Goal: Task Accomplishment & Management: Manage account settings

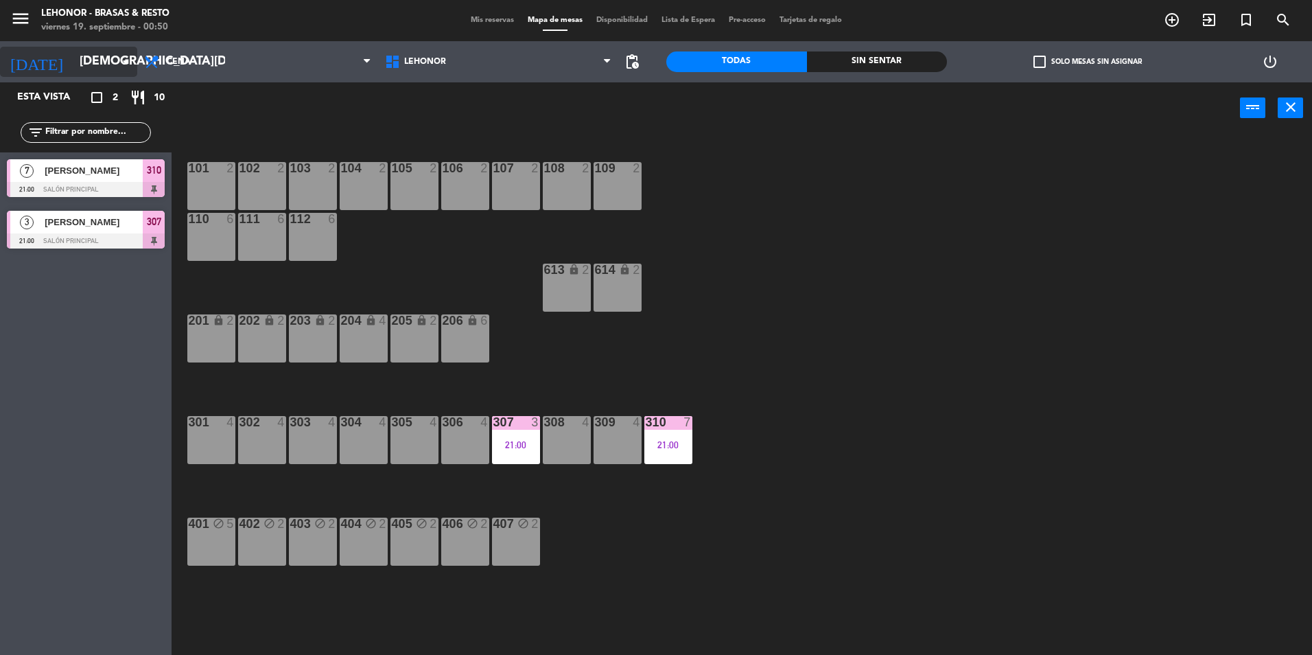
click at [122, 56] on icon "arrow_drop_down" at bounding box center [125, 62] width 16 height 16
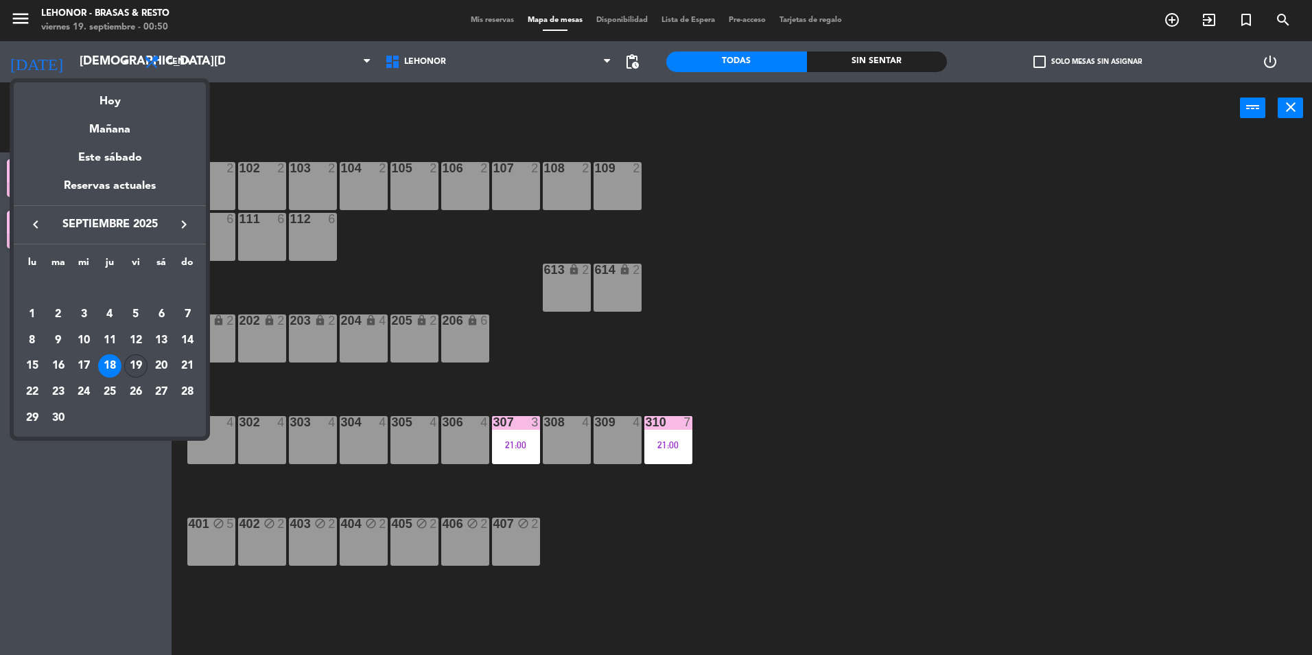
click at [136, 362] on div "19" at bounding box center [135, 365] width 23 height 23
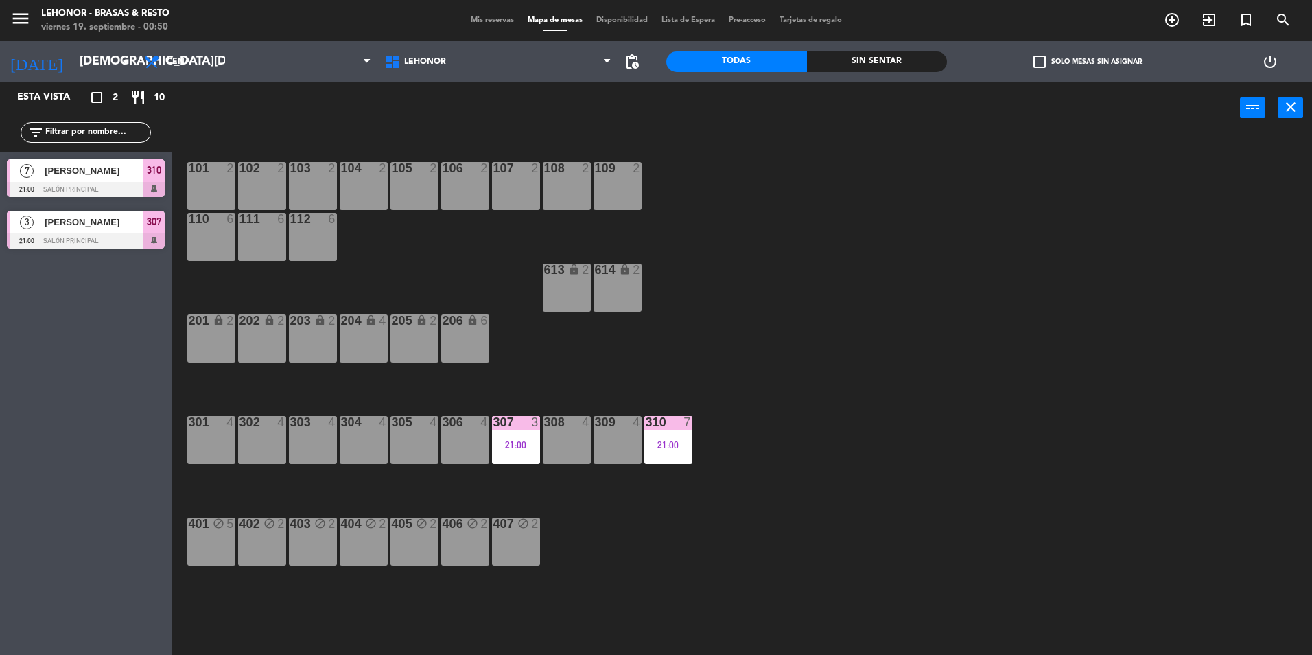
type input "[DATE]"
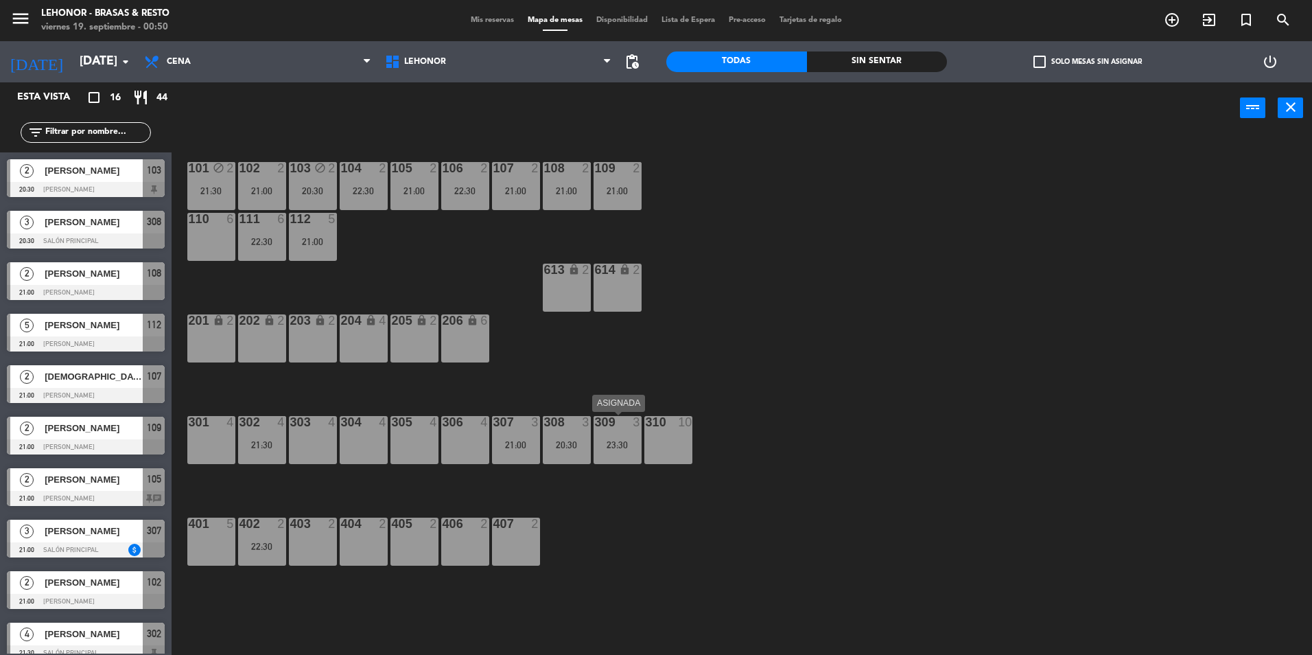
click at [627, 451] on div "309 3 23:30" at bounding box center [618, 440] width 48 height 48
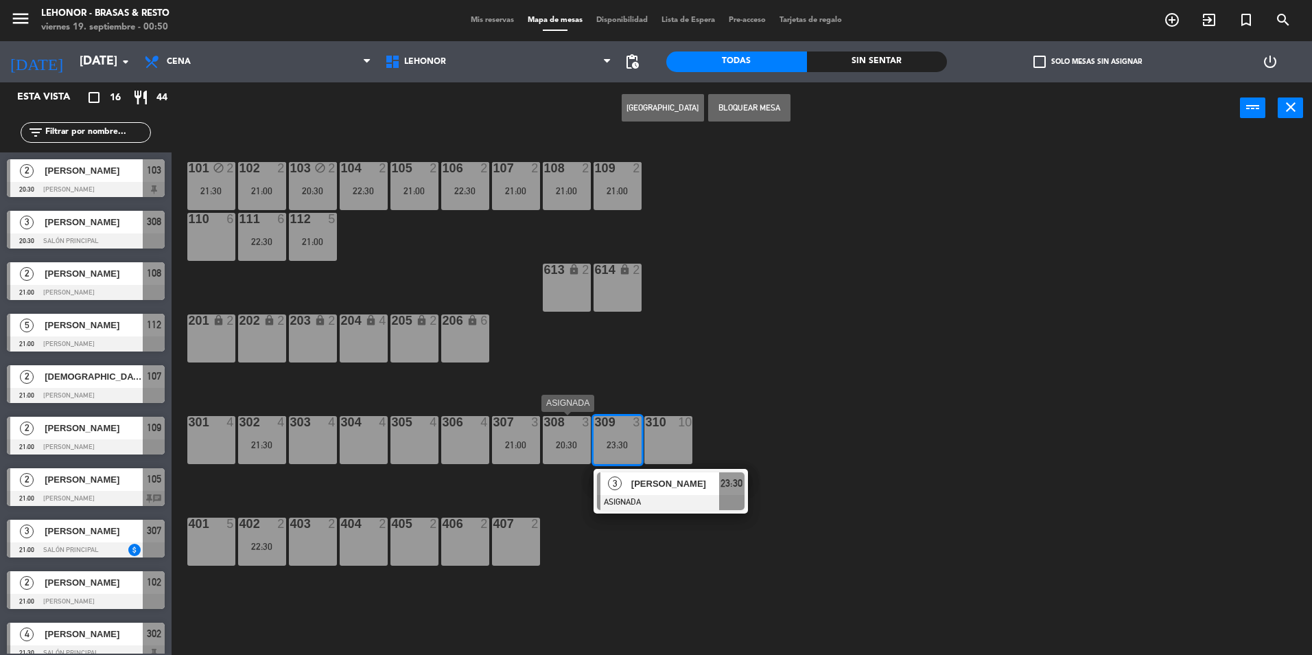
click at [579, 457] on div "308 3 20:30" at bounding box center [567, 440] width 48 height 48
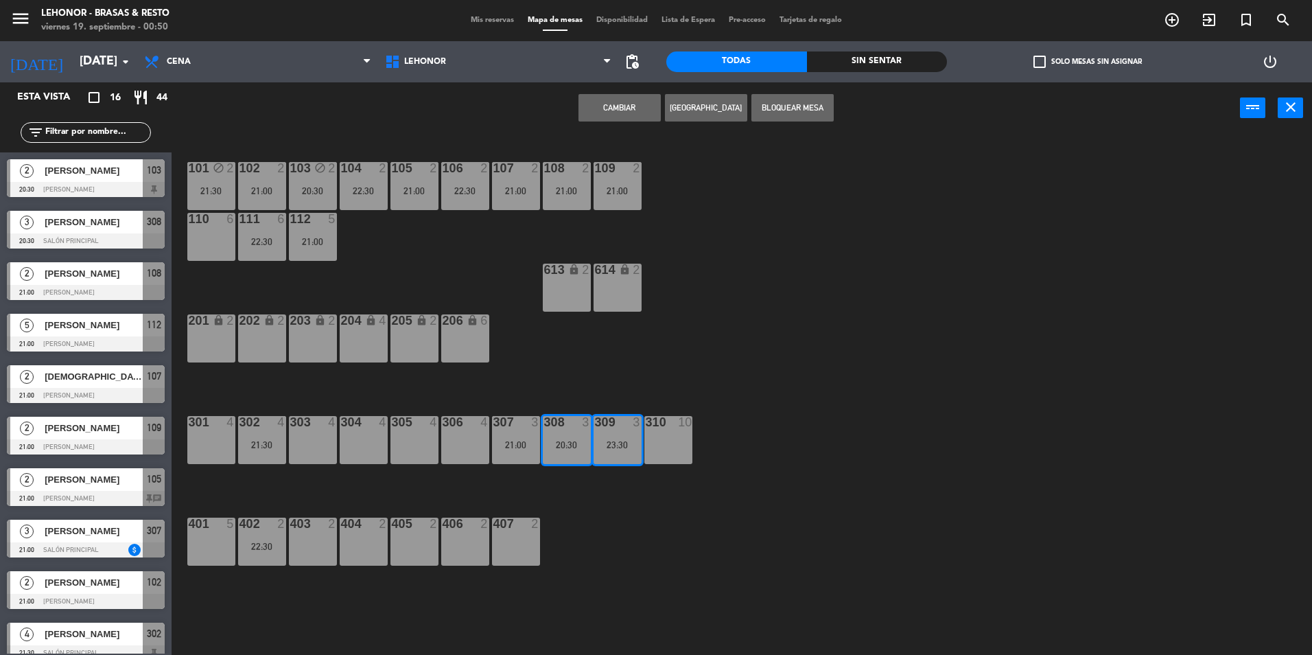
click at [734, 292] on div "101 block 2 21:30 102 2 21:00 103 block 2 20:30 104 2 22:30 105 2 21:00 106 2 2…" at bounding box center [749, 397] width 1128 height 521
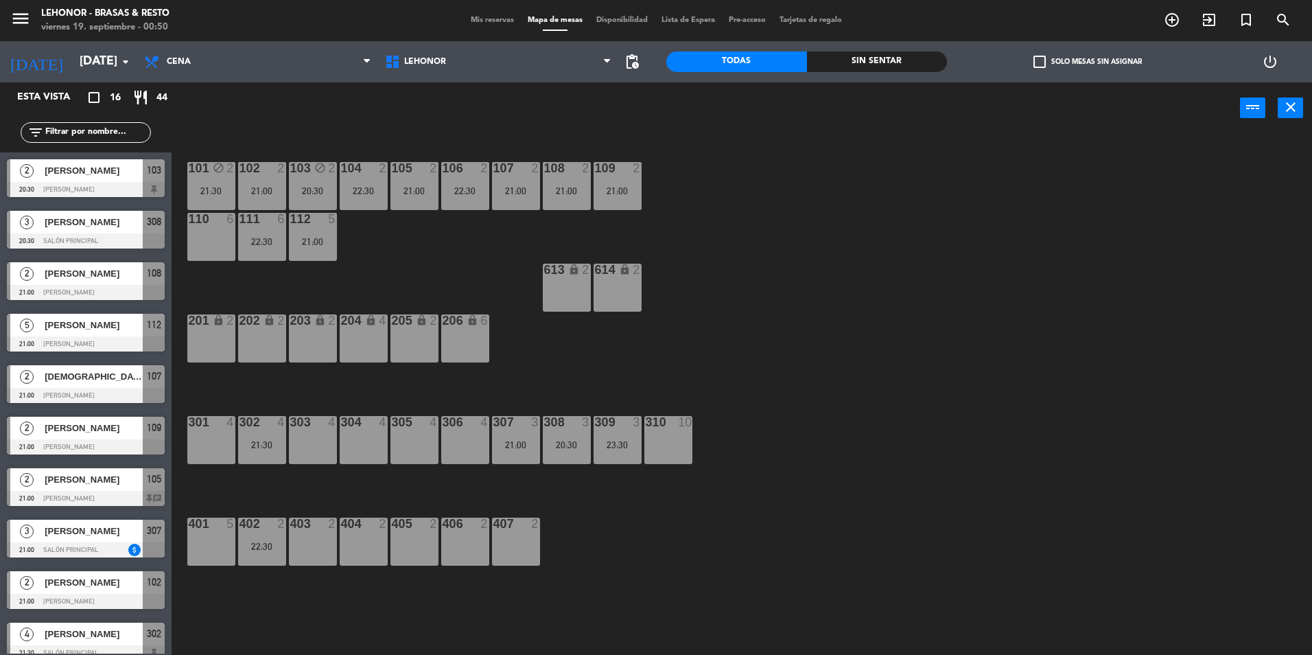
click at [612, 441] on div "23:30" at bounding box center [618, 445] width 48 height 10
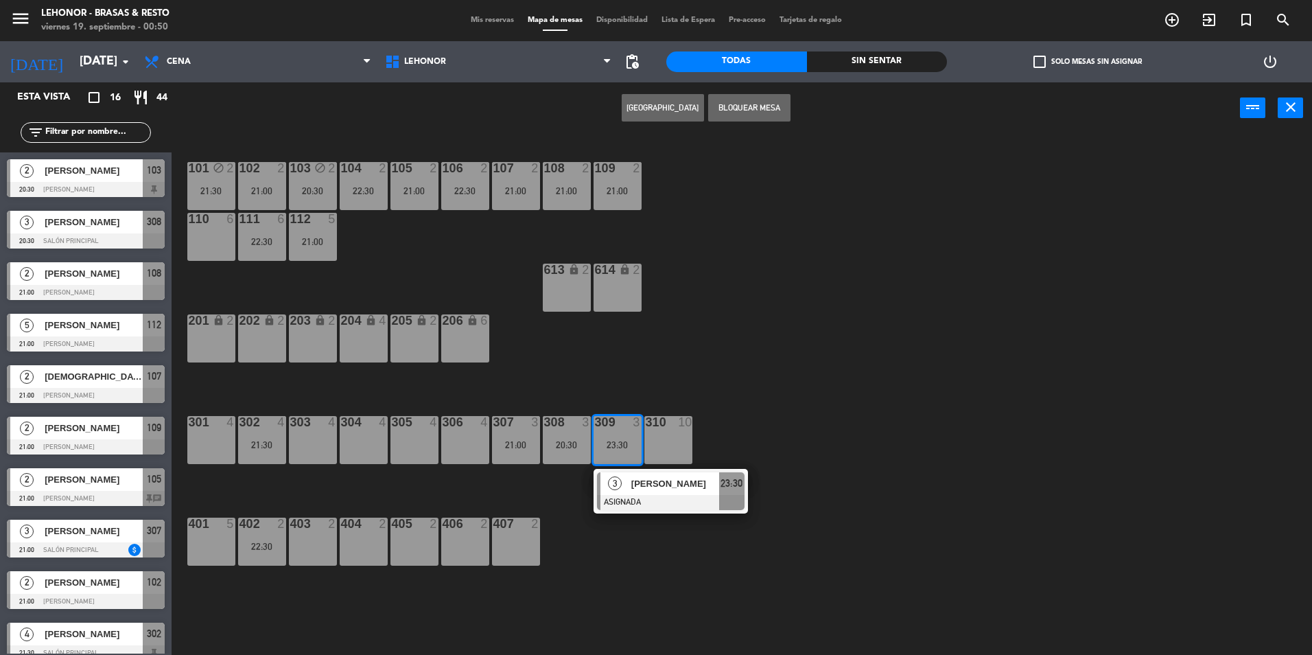
click at [757, 348] on div "101 block 2 21:30 102 2 21:00 103 block 2 20:30 104 2 22:30 105 2 21:00 106 2 2…" at bounding box center [749, 397] width 1128 height 521
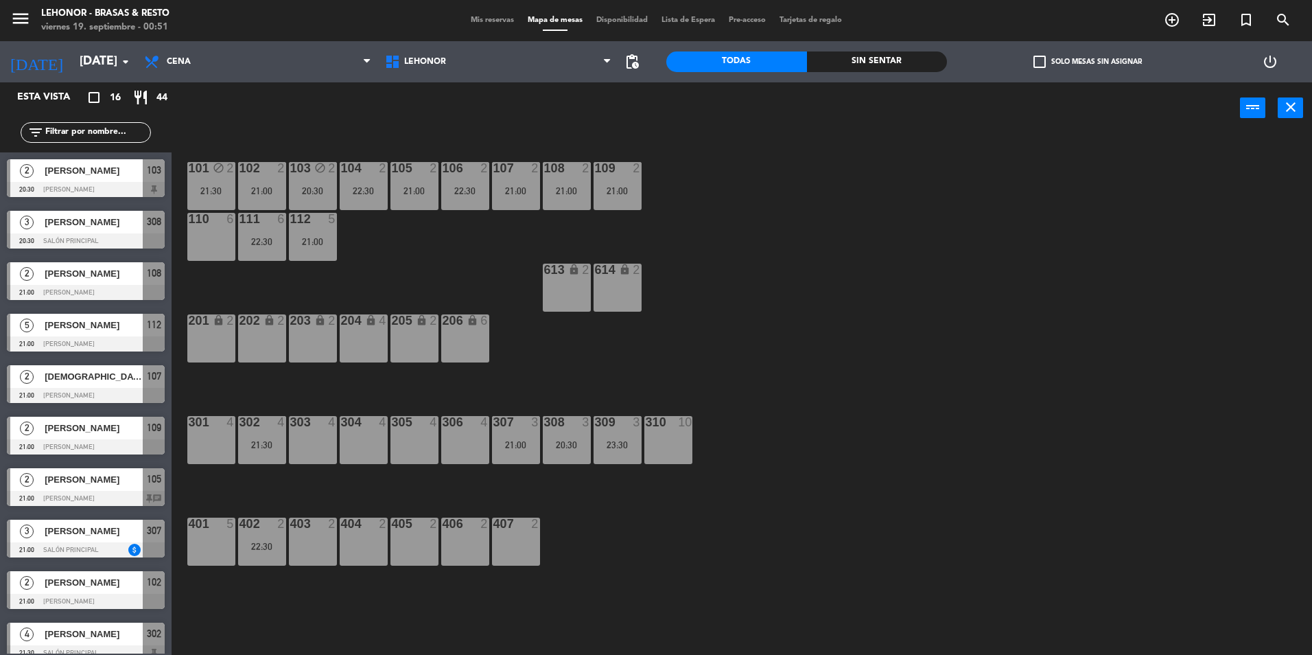
click at [526, 437] on div "307 3 21:00" at bounding box center [516, 440] width 48 height 48
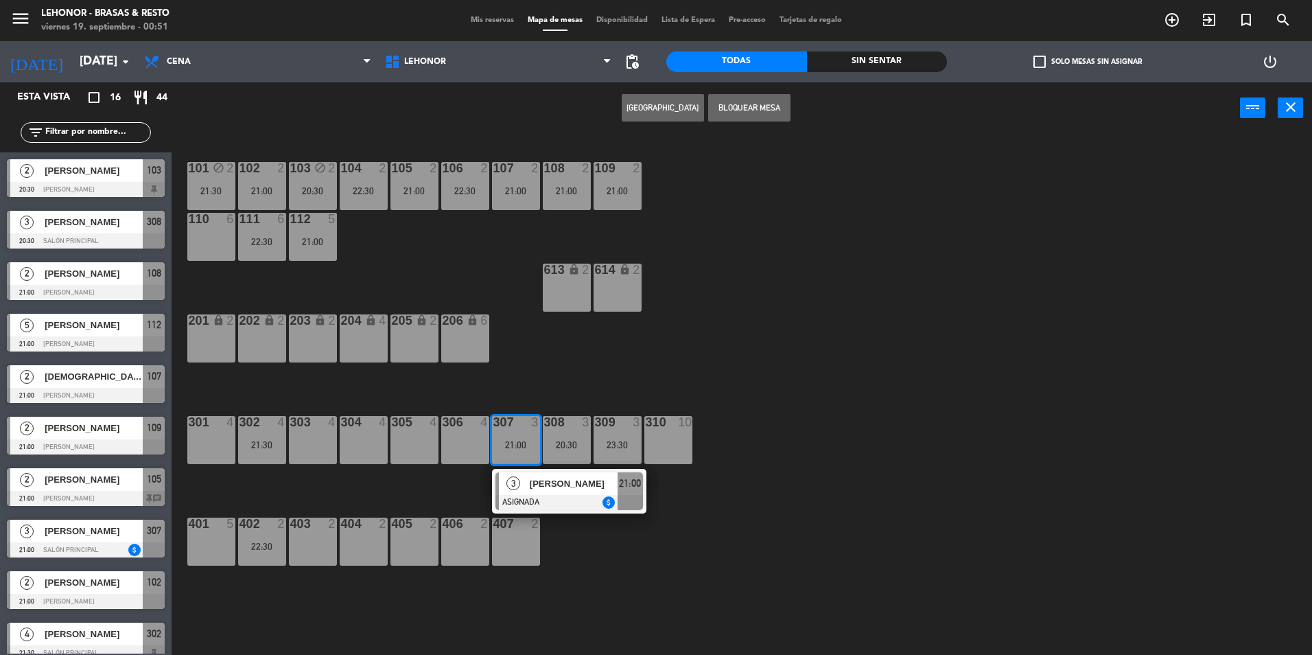
click at [732, 363] on div "101 block 2 21:30 102 2 21:00 103 block 2 20:30 104 2 22:30 105 2 21:00 106 2 2…" at bounding box center [749, 397] width 1128 height 521
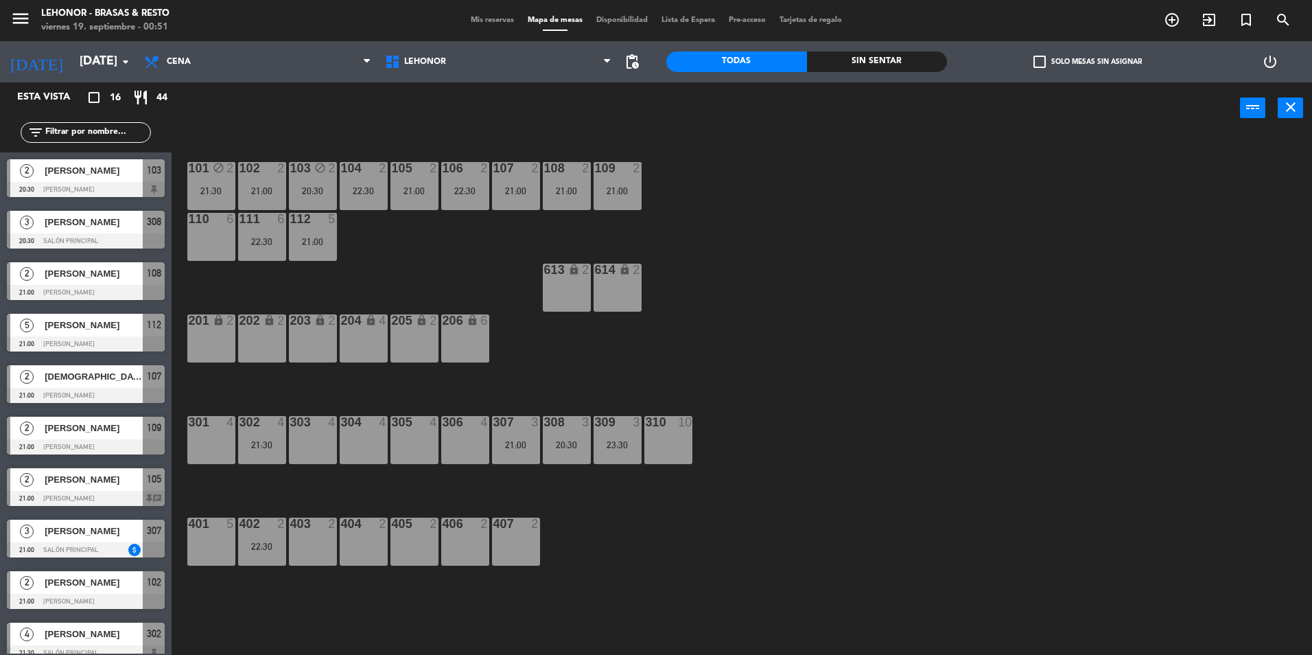
click at [637, 447] on div "23:30" at bounding box center [618, 445] width 48 height 10
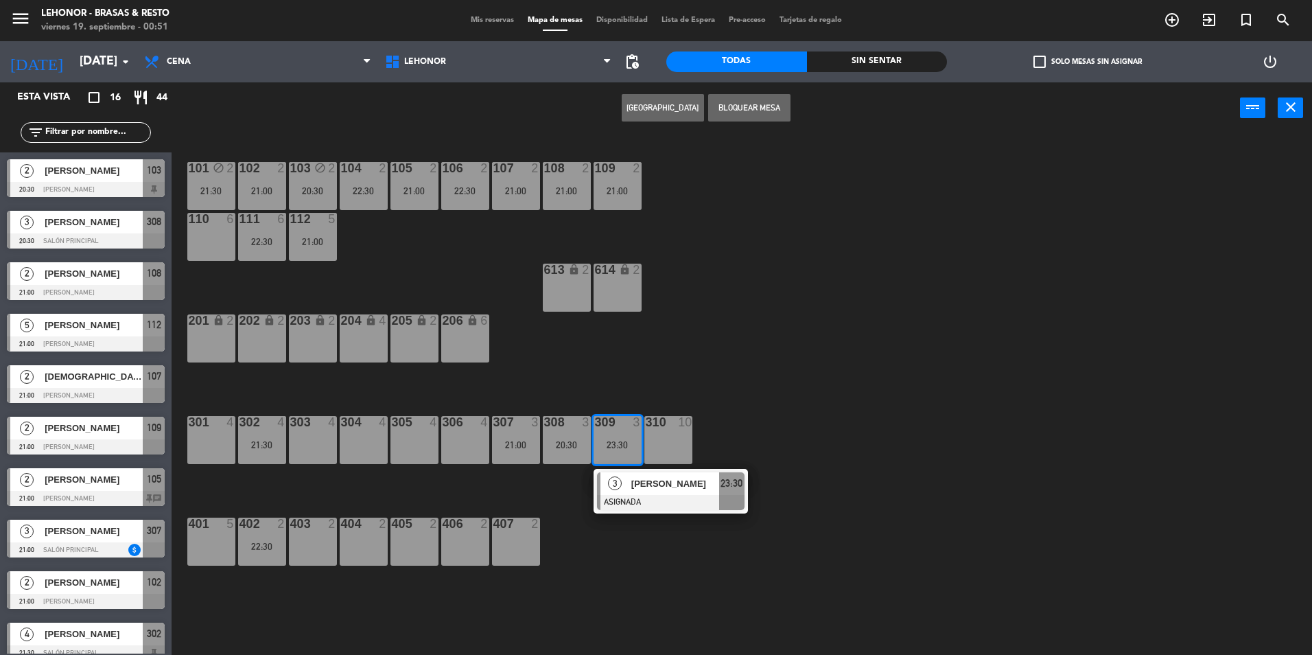
click at [642, 478] on span "[PERSON_NAME]" at bounding box center [675, 483] width 88 height 14
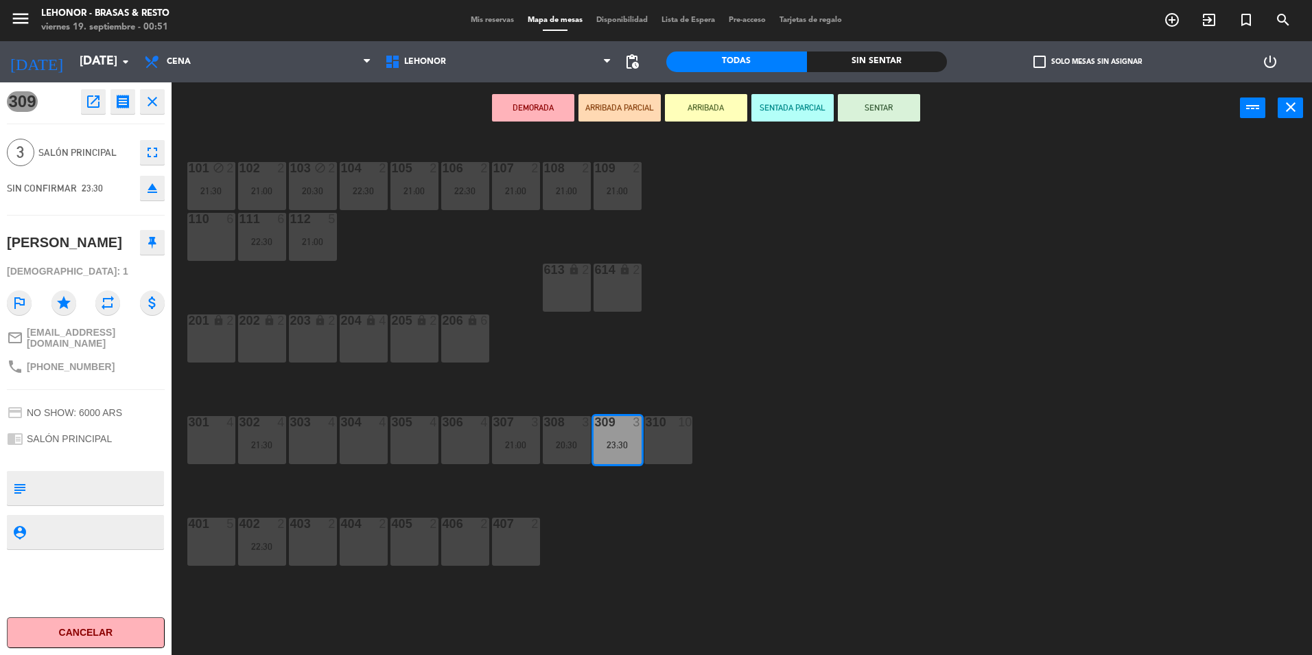
click at [507, 17] on span "Mis reservas" at bounding box center [492, 20] width 57 height 8
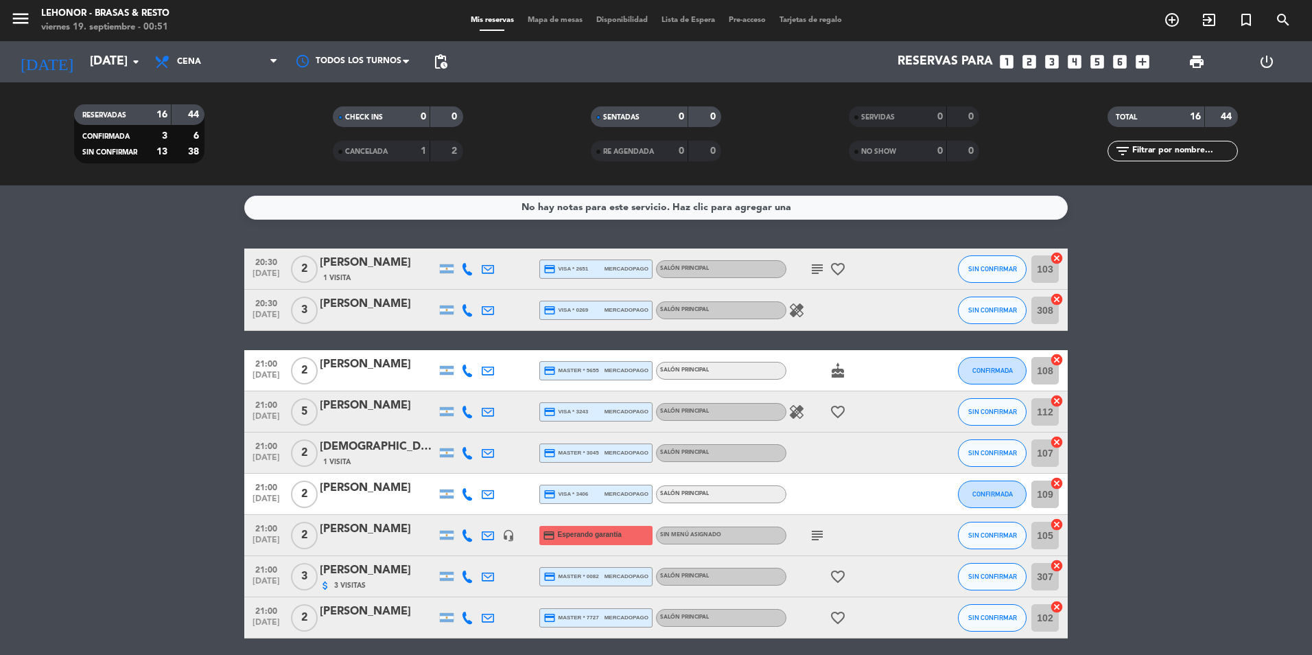
click at [793, 310] on icon "healing" at bounding box center [797, 310] width 16 height 16
click at [876, 312] on div "healing UNA PERSONA CELIACA" at bounding box center [849, 310] width 124 height 40
click at [817, 272] on icon "subject" at bounding box center [817, 269] width 16 height 16
click at [886, 304] on div "healing" at bounding box center [849, 310] width 124 height 40
click at [803, 418] on icon "healing" at bounding box center [797, 412] width 16 height 16
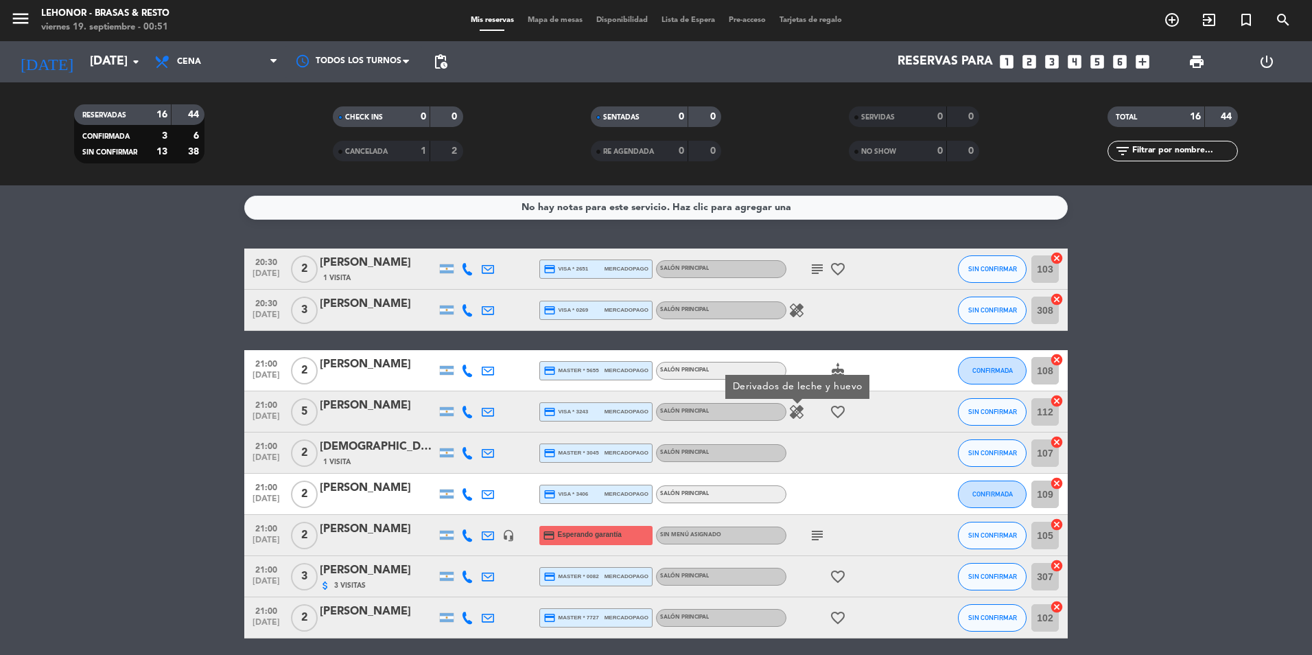
click at [877, 430] on div "healing Derivados de leche y huevo favorite_border" at bounding box center [849, 411] width 124 height 40
click at [814, 534] on icon "subject" at bounding box center [817, 535] width 16 height 16
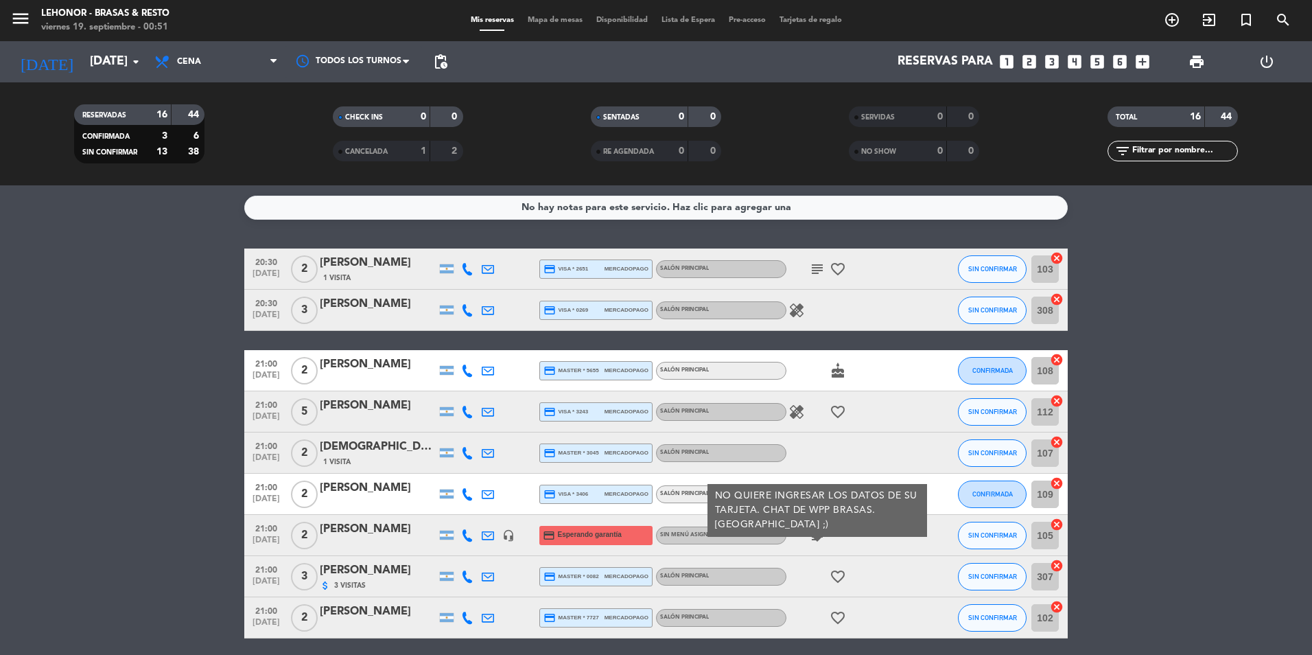
click at [856, 432] on div at bounding box center [849, 452] width 124 height 40
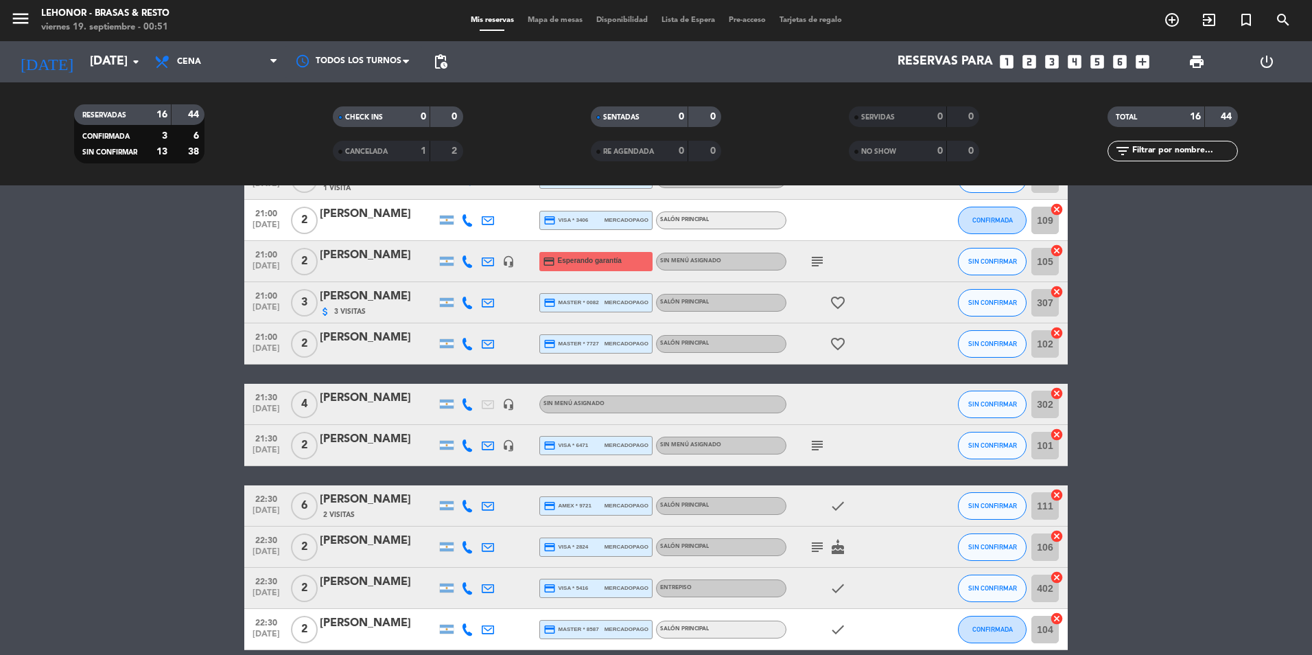
scroll to position [275, 0]
click at [822, 443] on icon "subject" at bounding box center [817, 445] width 16 height 16
click at [820, 542] on icon "subject" at bounding box center [817, 546] width 16 height 16
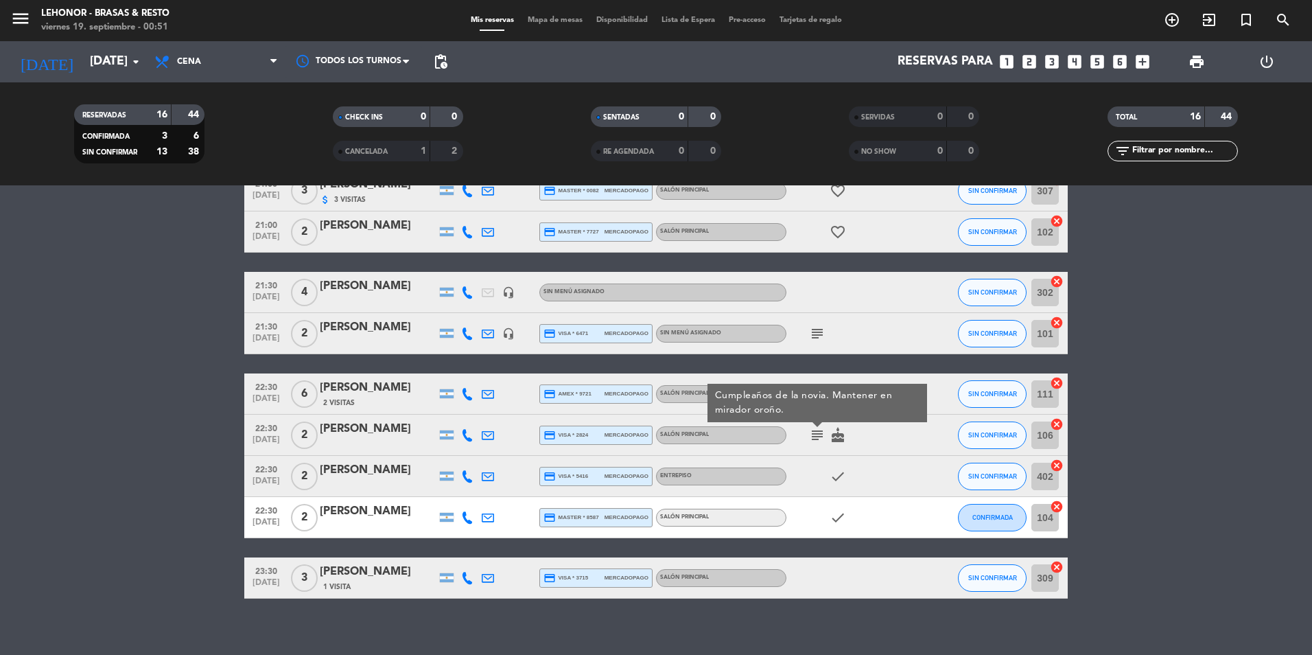
scroll to position [398, 0]
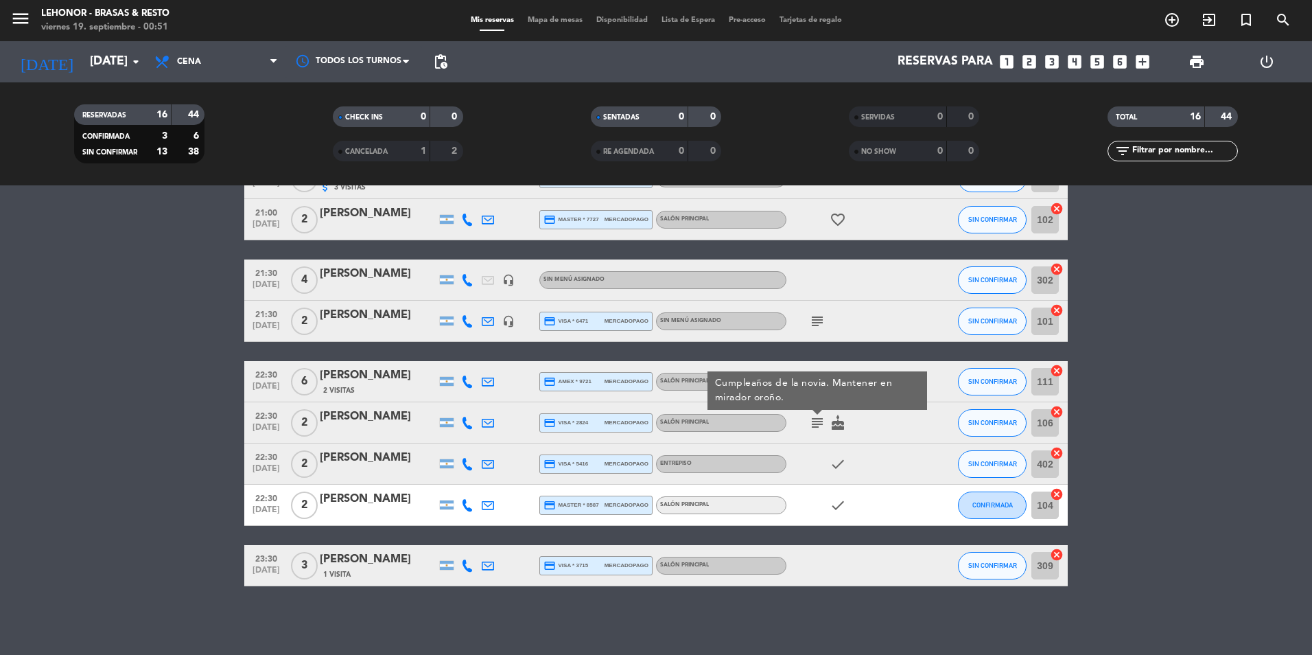
click at [570, 19] on span "Mapa de mesas" at bounding box center [555, 20] width 69 height 8
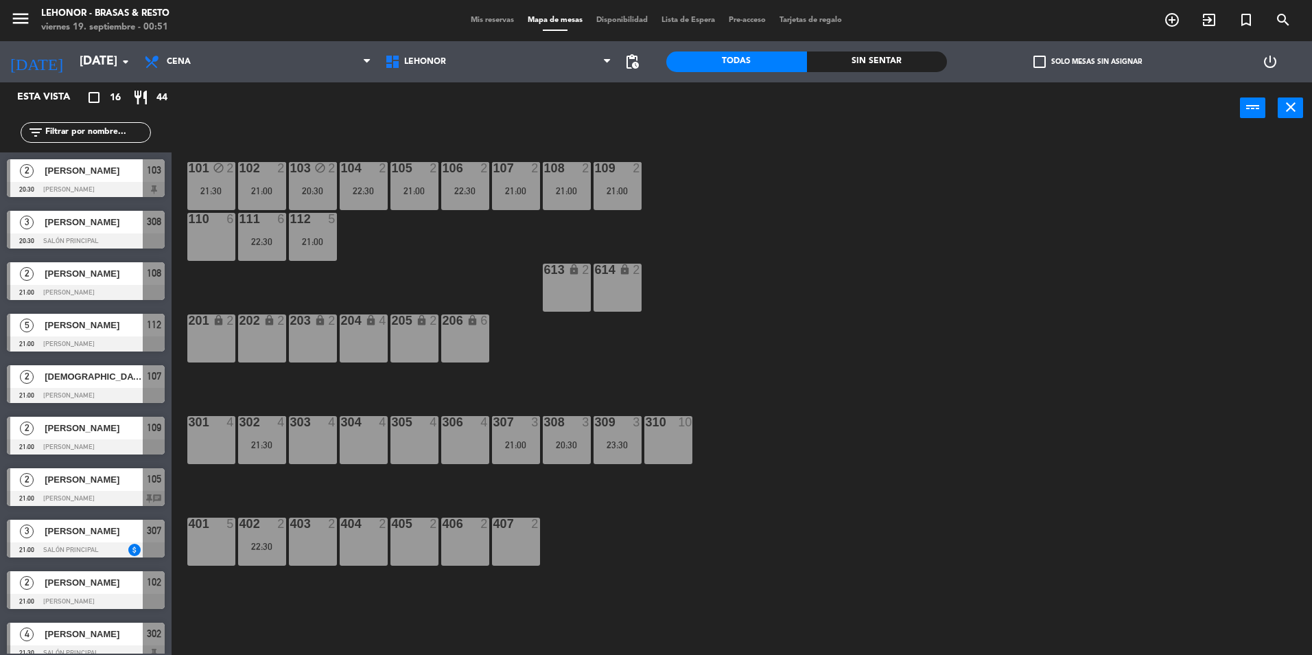
click at [636, 428] on div "310" at bounding box center [645, 422] width 23 height 12
click at [795, 440] on div "101 block 2 21:30 102 2 21:00 103 block 2 20:30 104 2 22:30 105 2 21:00 106 2 2…" at bounding box center [749, 397] width 1128 height 521
click at [601, 434] on div "309 3 23:30" at bounding box center [618, 440] width 48 height 48
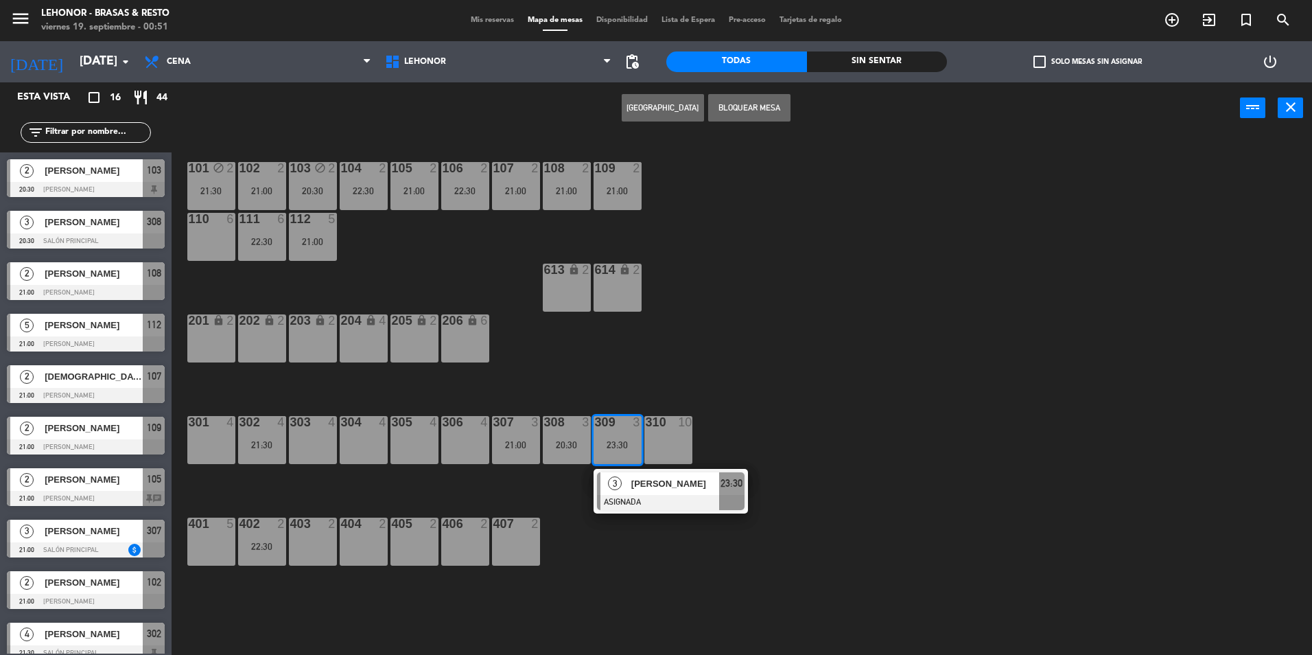
click at [625, 493] on div "3" at bounding box center [616, 483] width 30 height 23
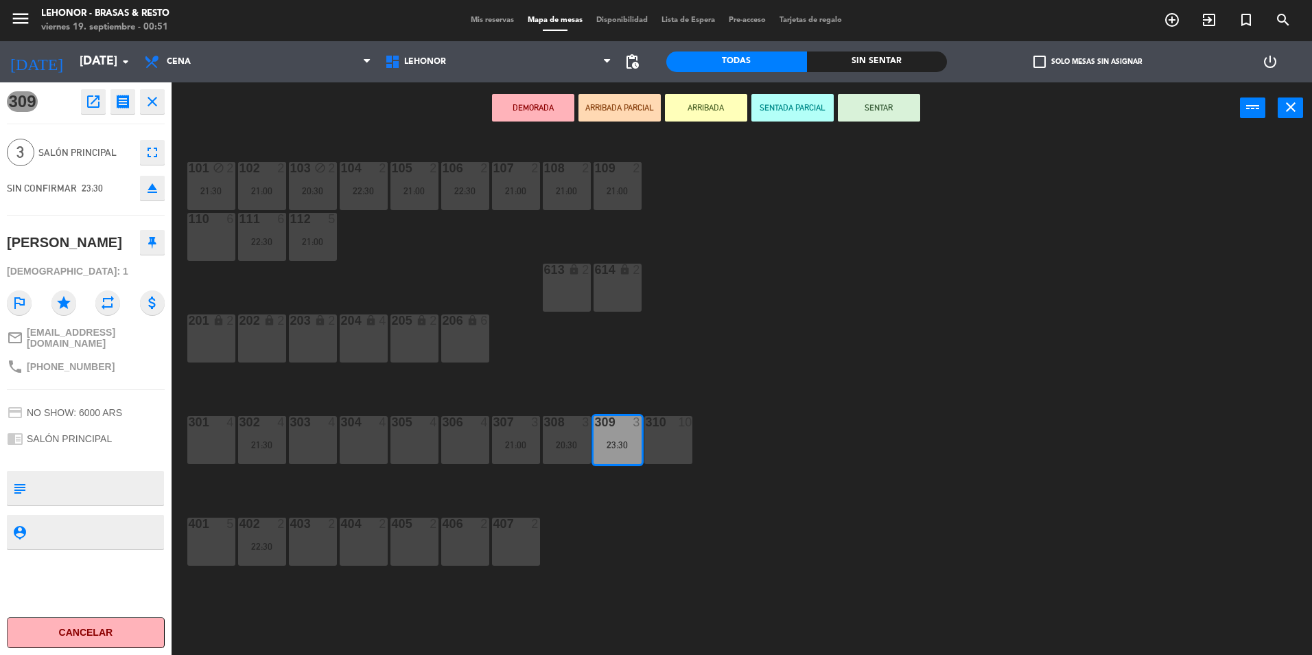
click at [528, 449] on div "21:00" at bounding box center [516, 445] width 48 height 10
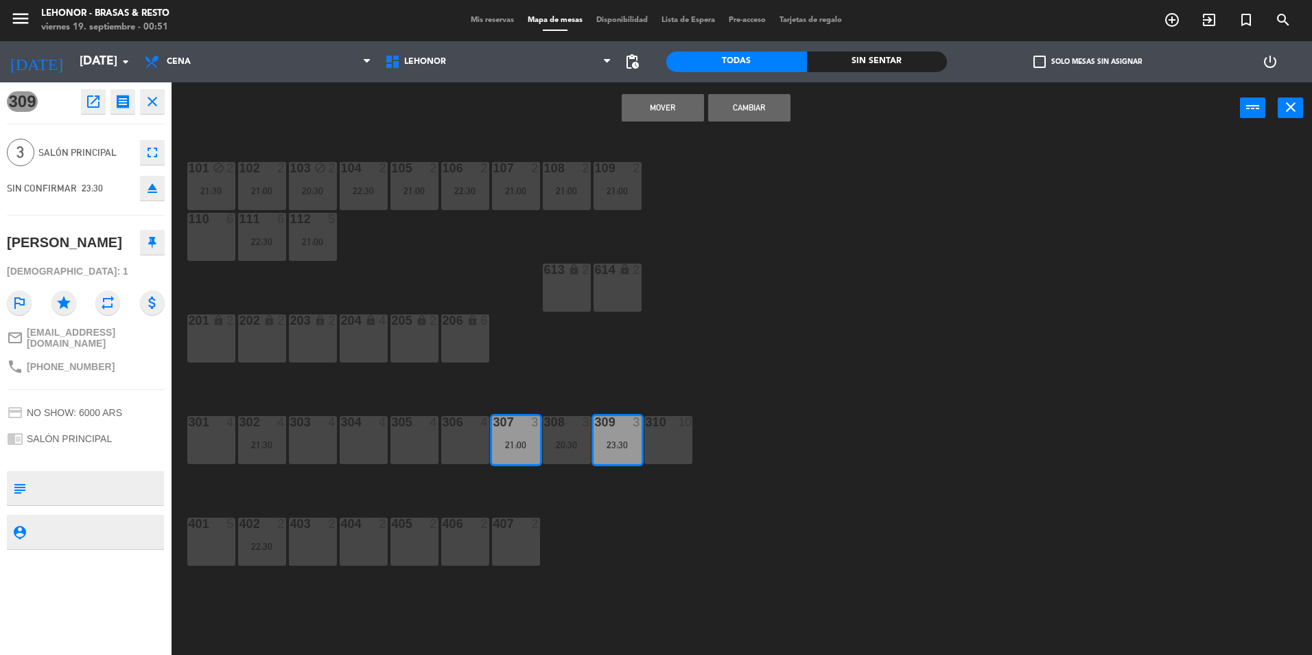
click at [667, 104] on button "Mover" at bounding box center [663, 107] width 82 height 27
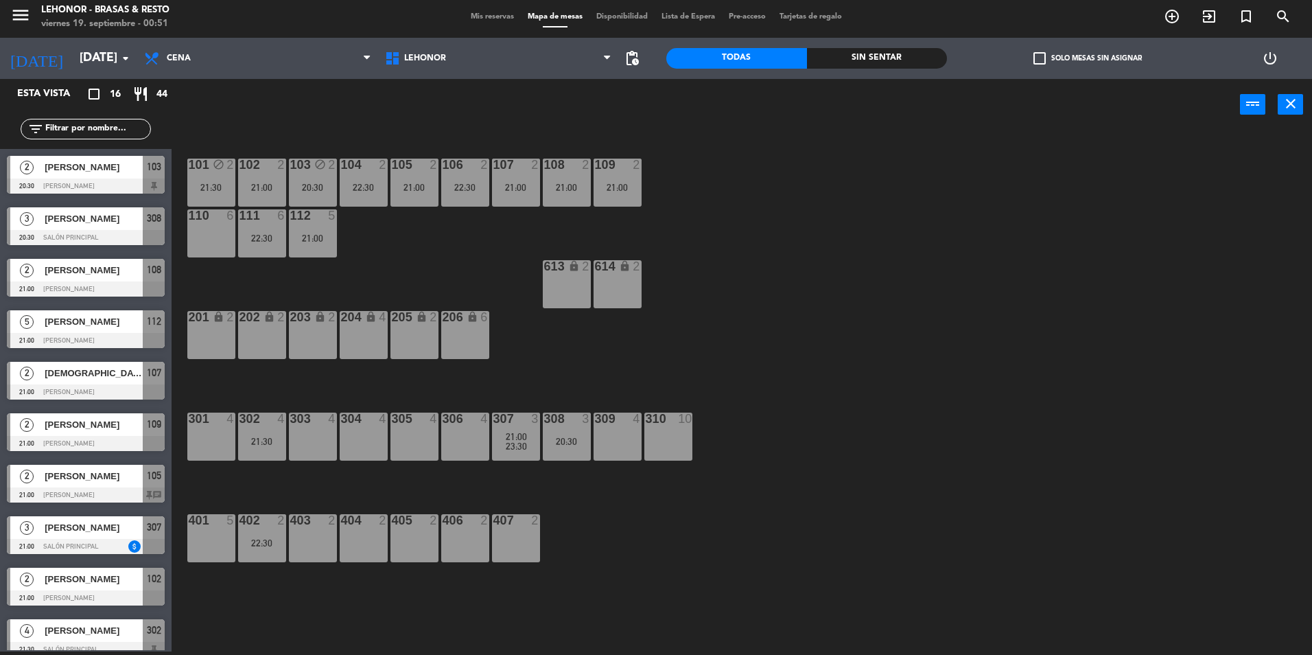
scroll to position [243, 0]
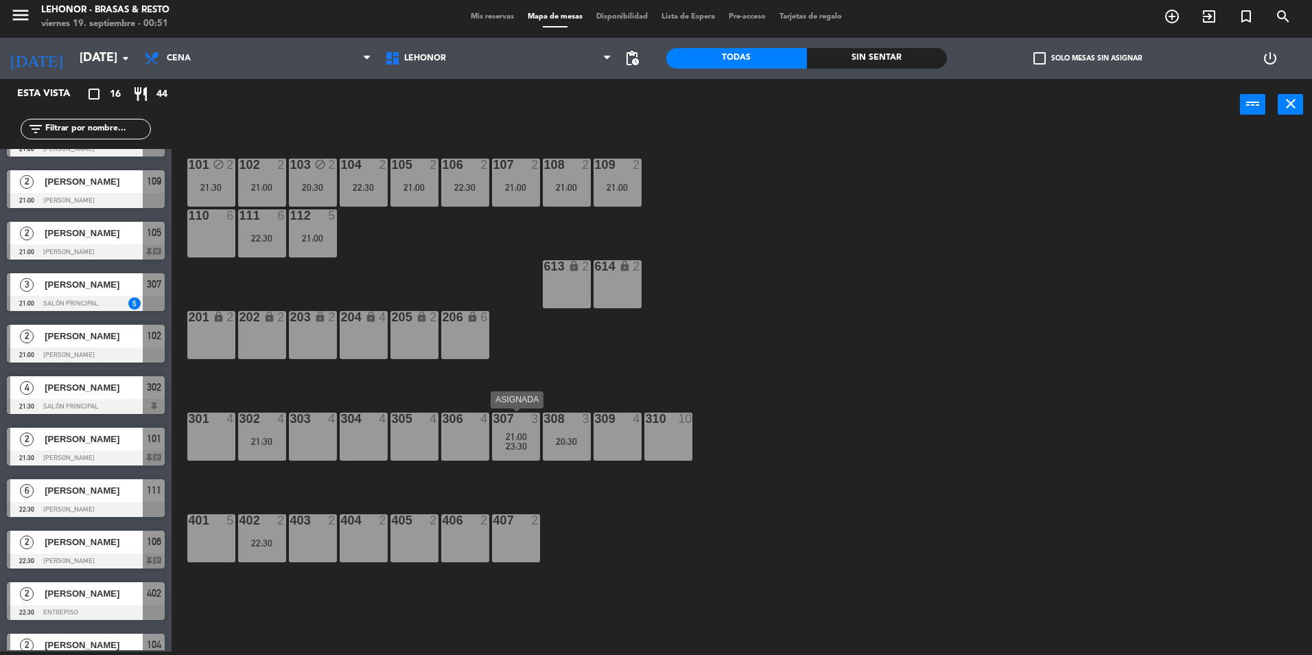
click at [509, 434] on span "21:00" at bounding box center [516, 436] width 21 height 11
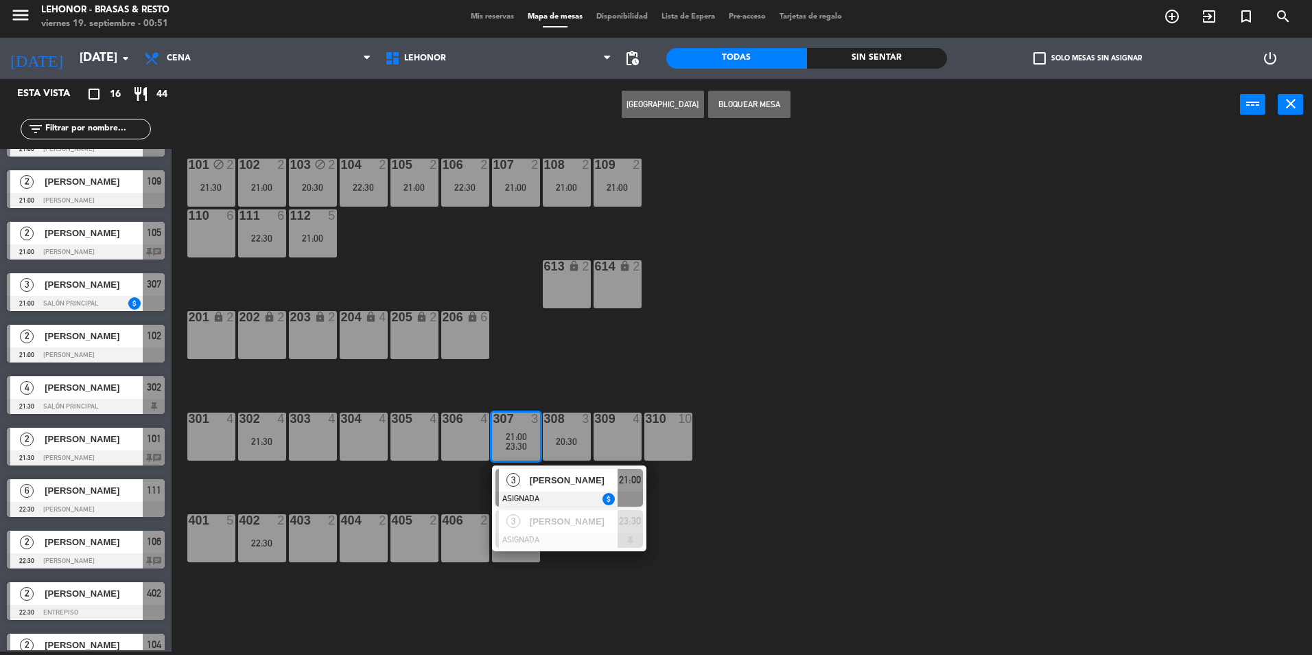
click at [896, 397] on div "101 block 2 21:30 102 2 21:00 103 block 2 20:30 104 2 22:30 105 2 21:00 106 2 2…" at bounding box center [749, 394] width 1128 height 521
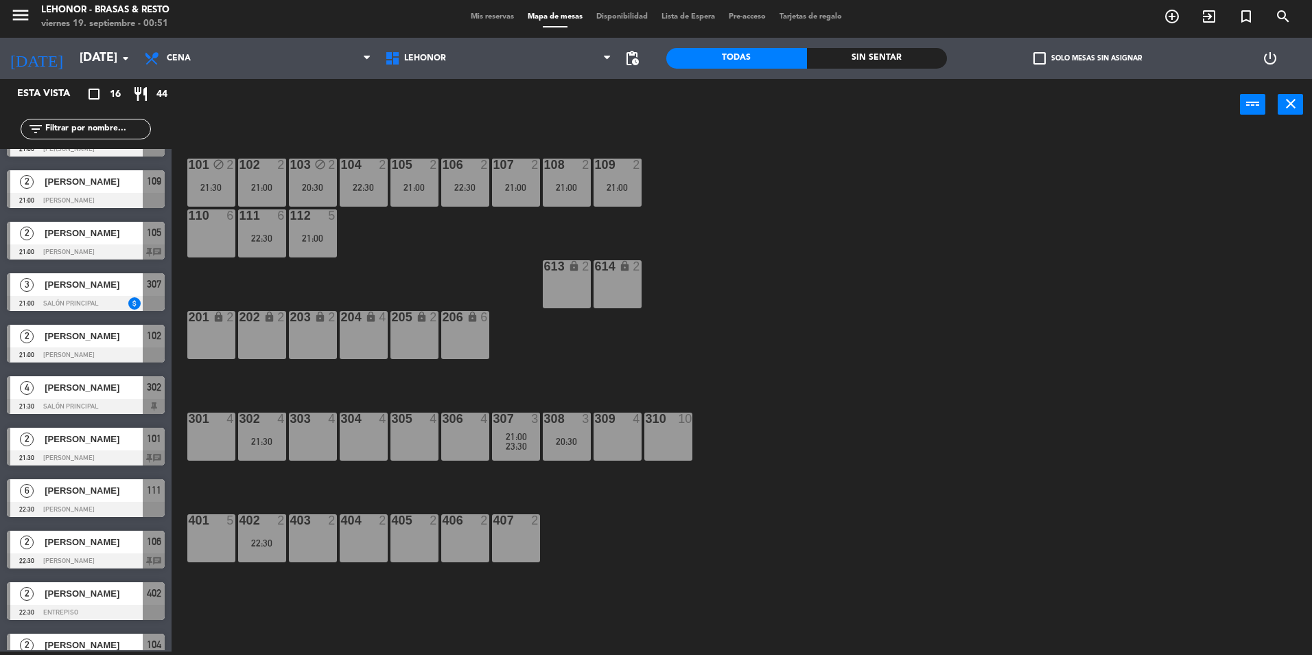
click at [246, 430] on div "302 4 21:30" at bounding box center [262, 436] width 48 height 48
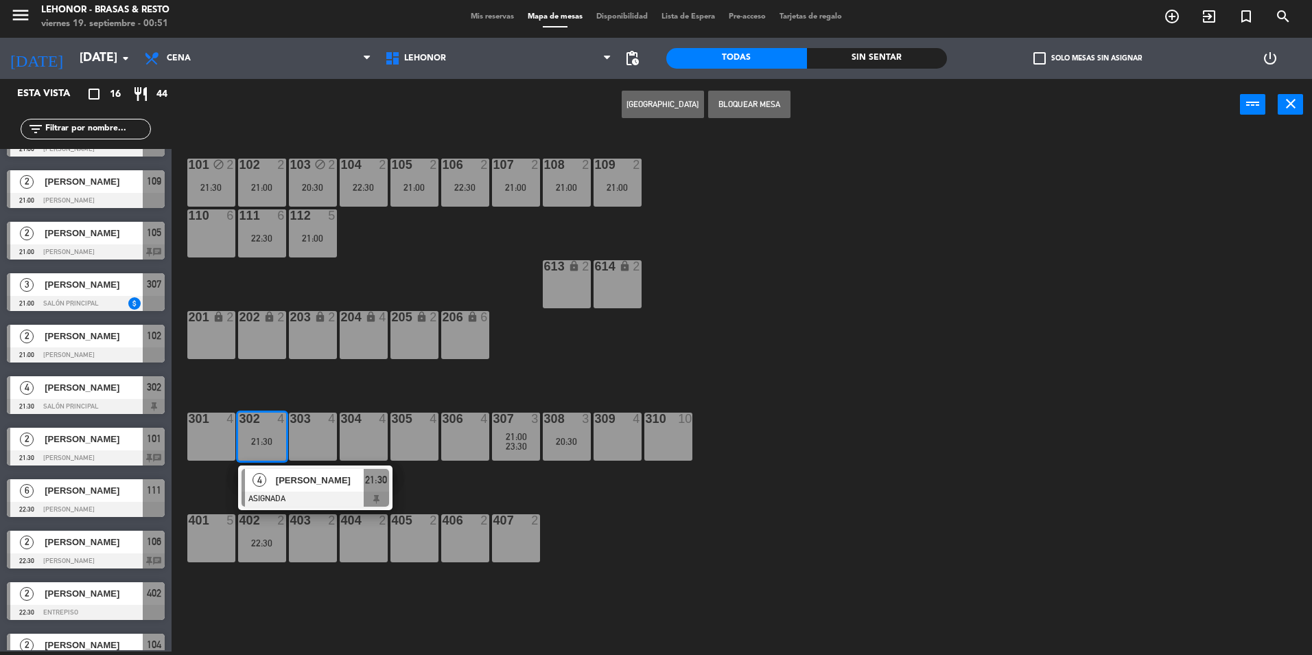
click at [362, 428] on div "304 4" at bounding box center [364, 436] width 48 height 48
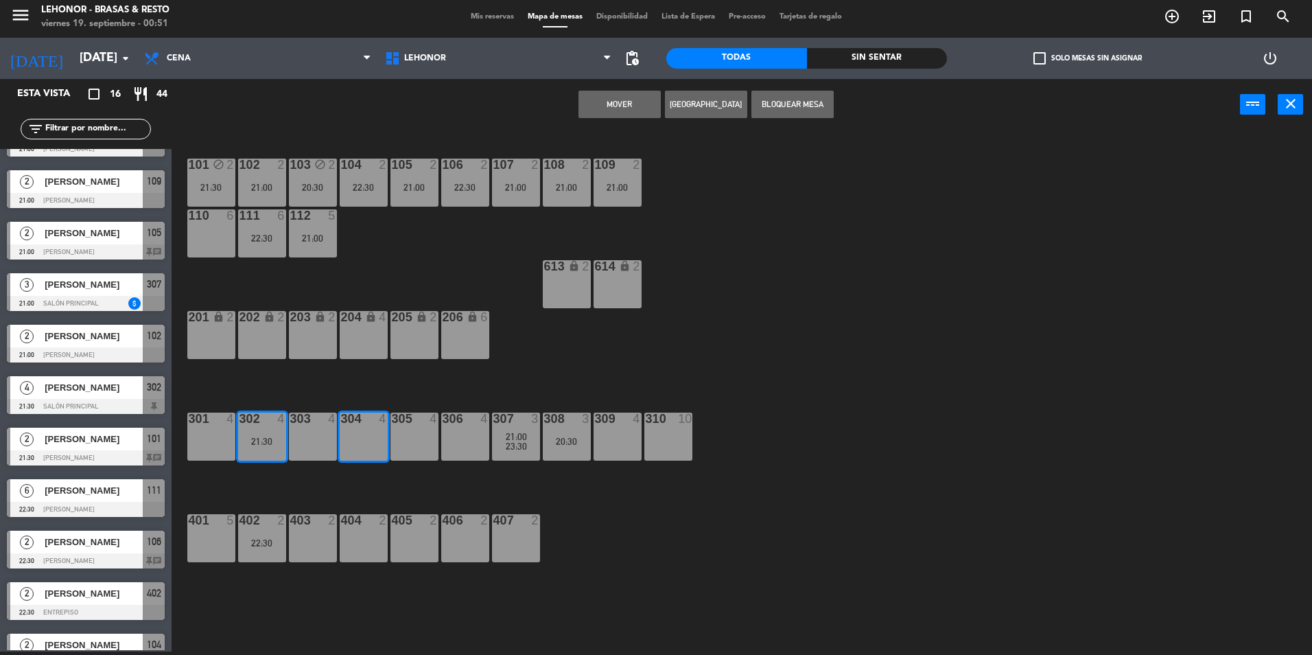
click at [646, 103] on button "Mover" at bounding box center [620, 104] width 82 height 27
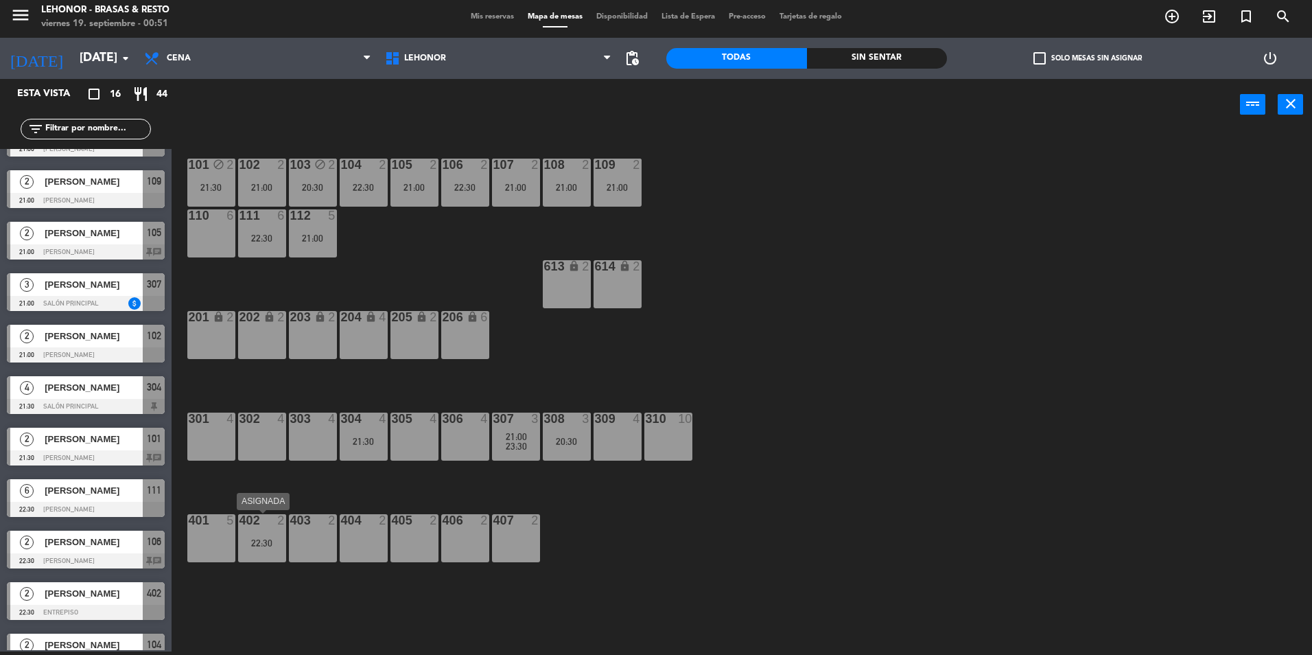
click at [279, 535] on div "402 2 22:30" at bounding box center [262, 538] width 48 height 48
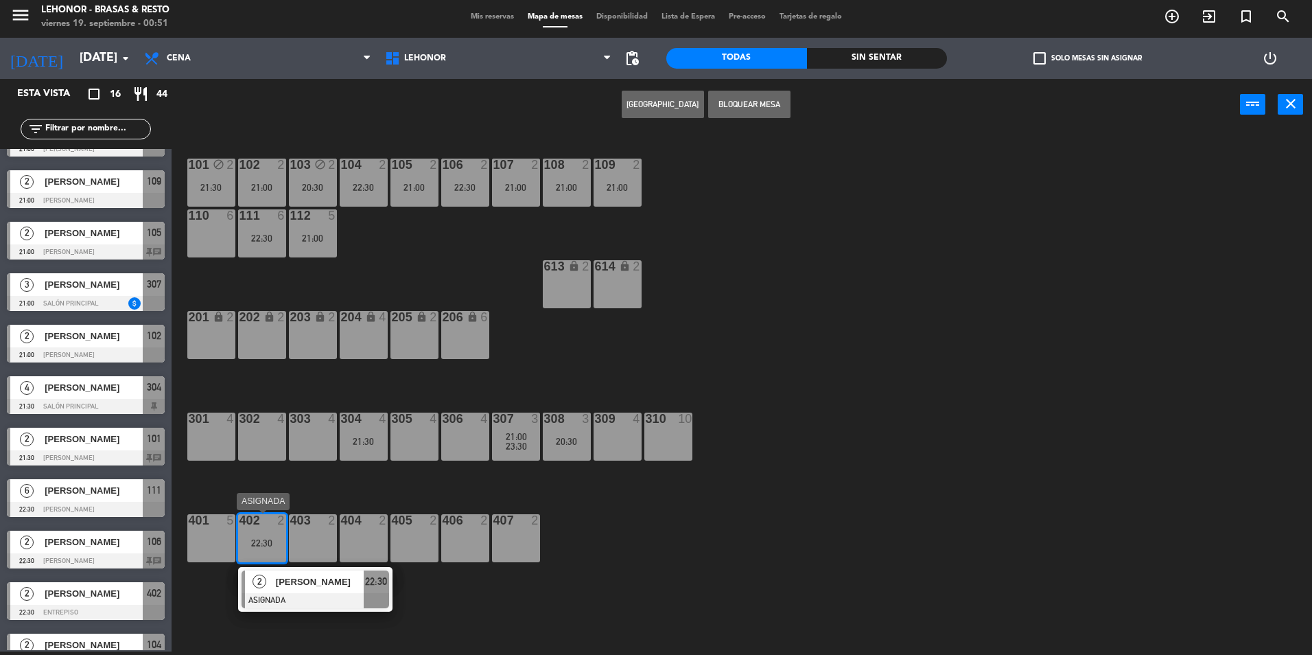
click at [307, 594] on div at bounding box center [316, 600] width 148 height 15
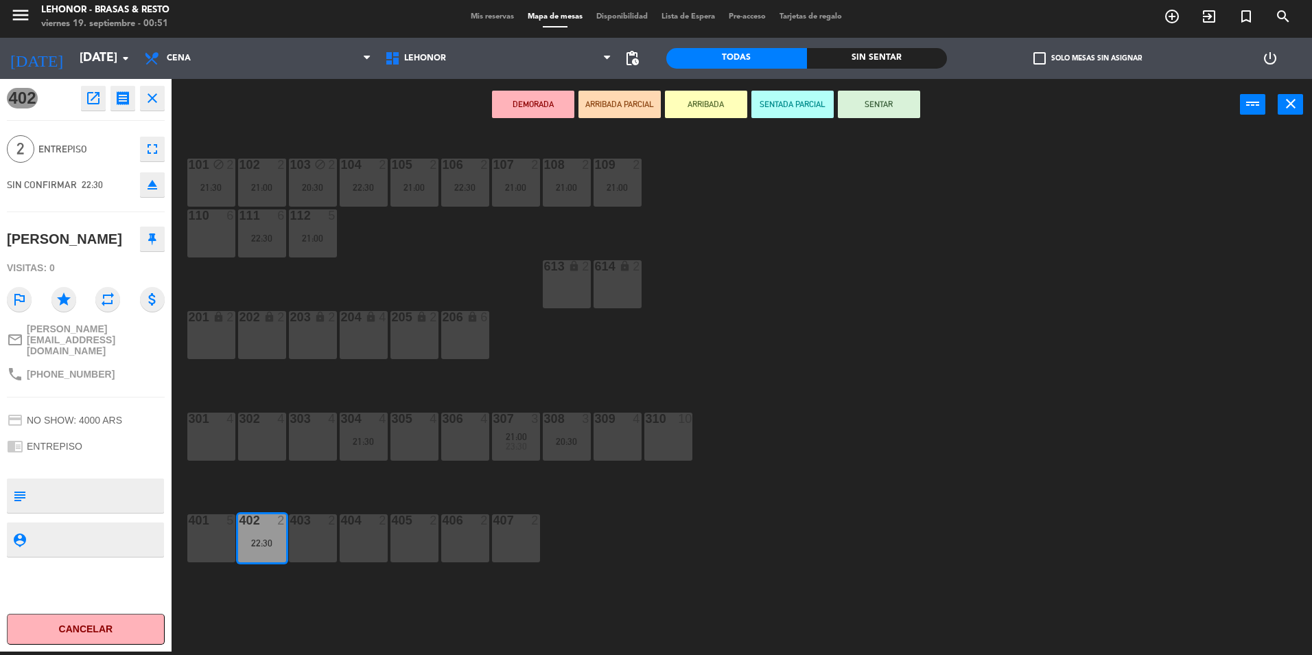
click at [956, 383] on div "101 block 2 21:30 102 2 21:00 103 block 2 20:30 104 2 22:30 105 2 21:00 106 2 2…" at bounding box center [749, 394] width 1128 height 521
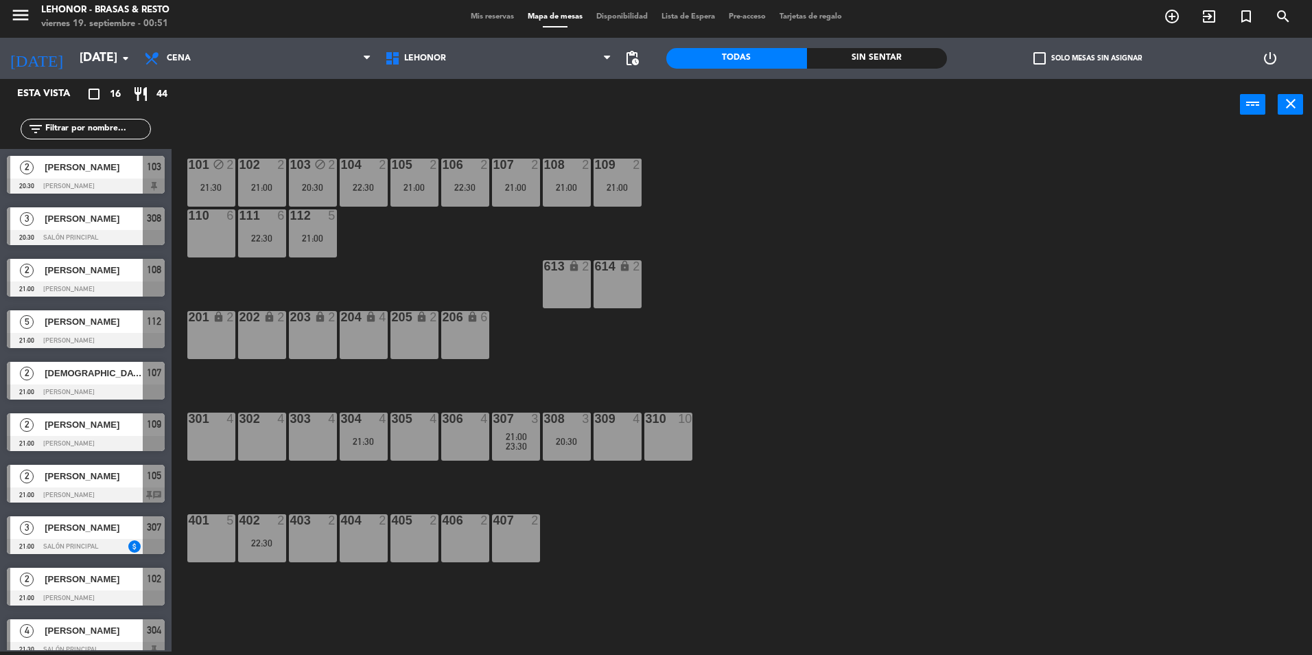
scroll to position [140, 0]
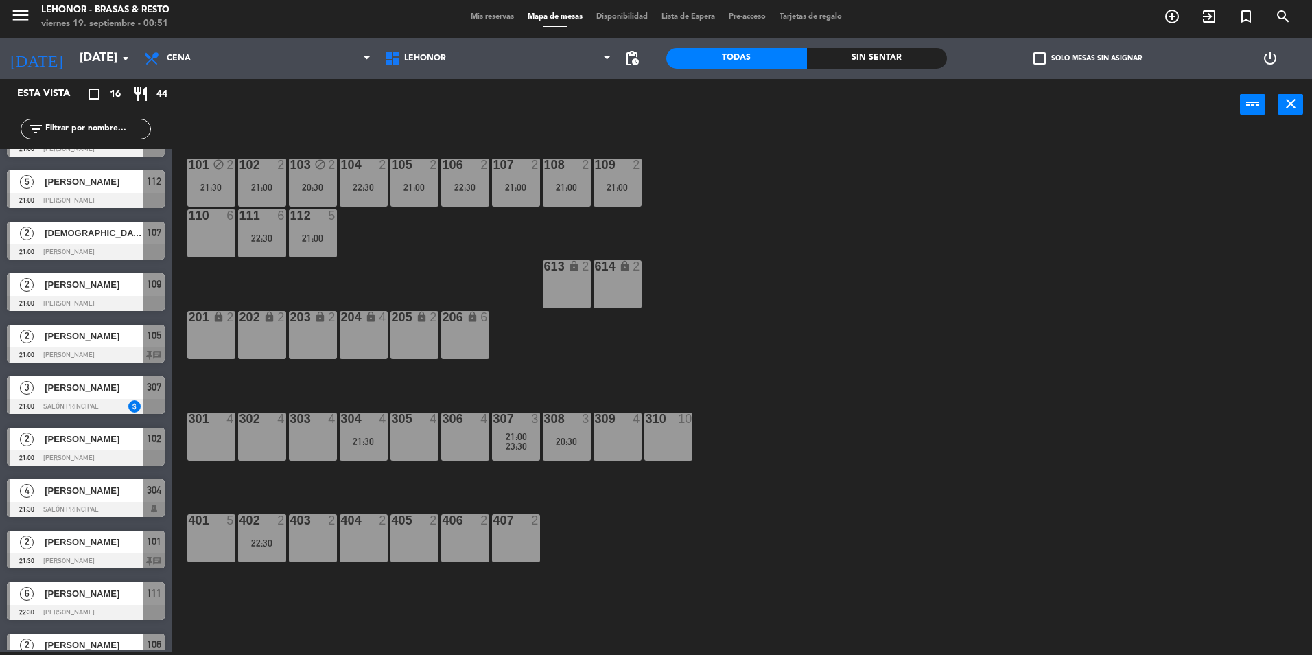
click at [298, 190] on div "20:30" at bounding box center [313, 188] width 48 height 10
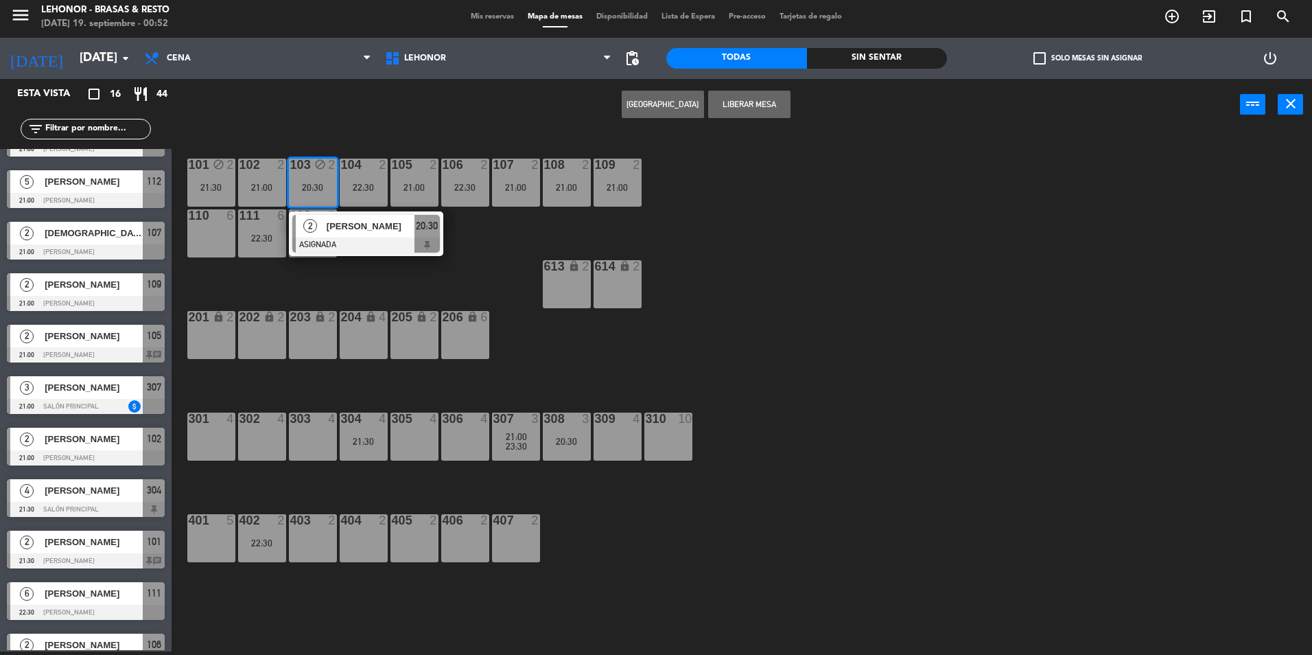
click at [545, 226] on div "101 block 2 21:30 102 2 21:00 103 block 2 20:30 2 [PERSON_NAME] ASIGNADA 20:30 …" at bounding box center [749, 394] width 1128 height 521
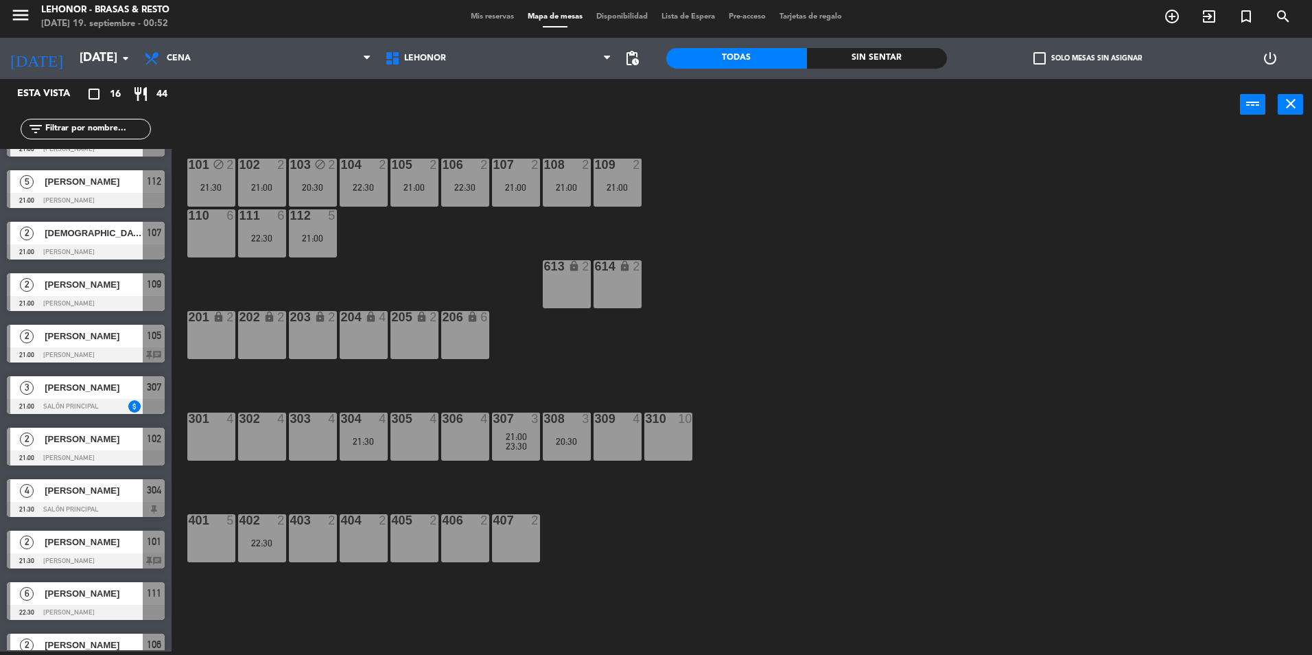
click at [643, 51] on span "pending_actions" at bounding box center [631, 58] width 27 height 27
click at [637, 54] on span "pending_actions" at bounding box center [632, 58] width 16 height 16
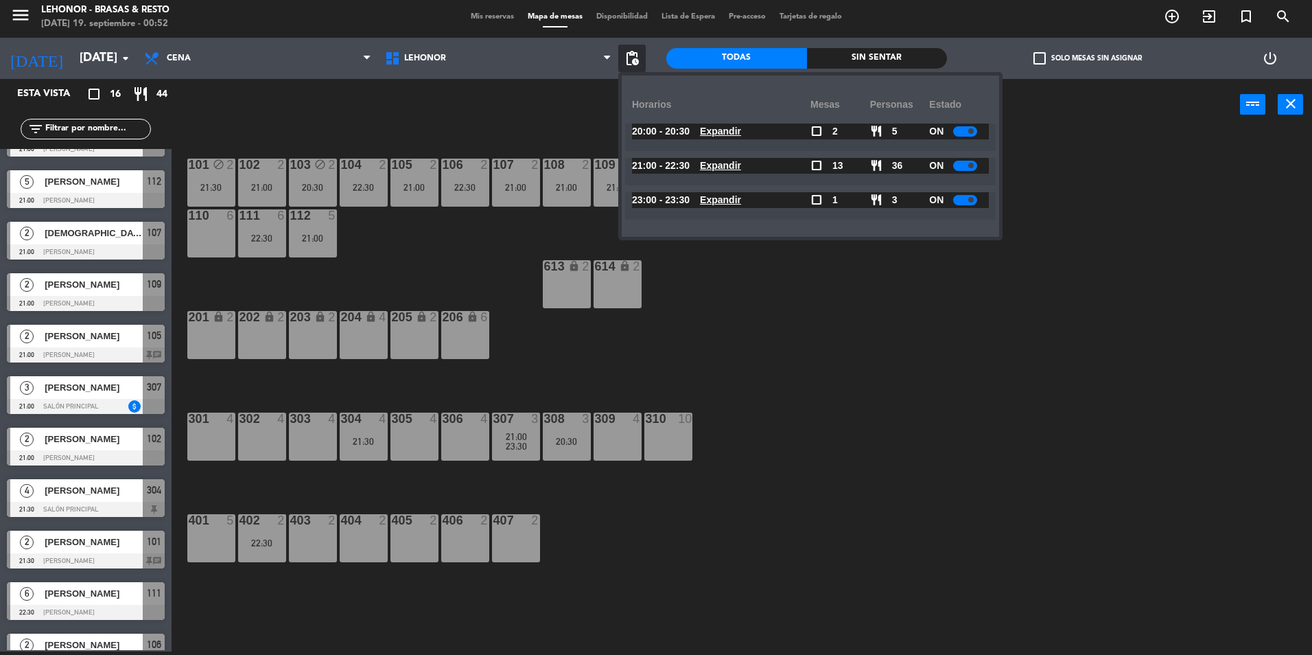
click at [731, 166] on u "Expandir" at bounding box center [720, 165] width 41 height 11
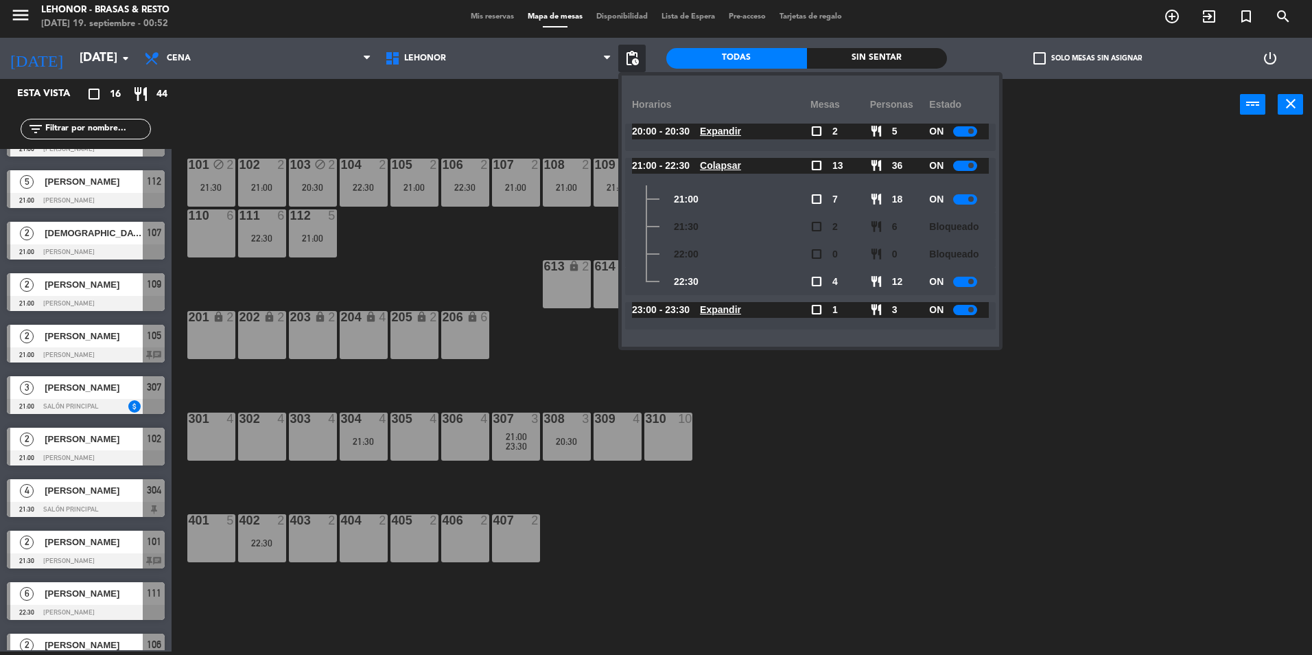
click at [741, 129] on u "Expandir" at bounding box center [720, 131] width 41 height 11
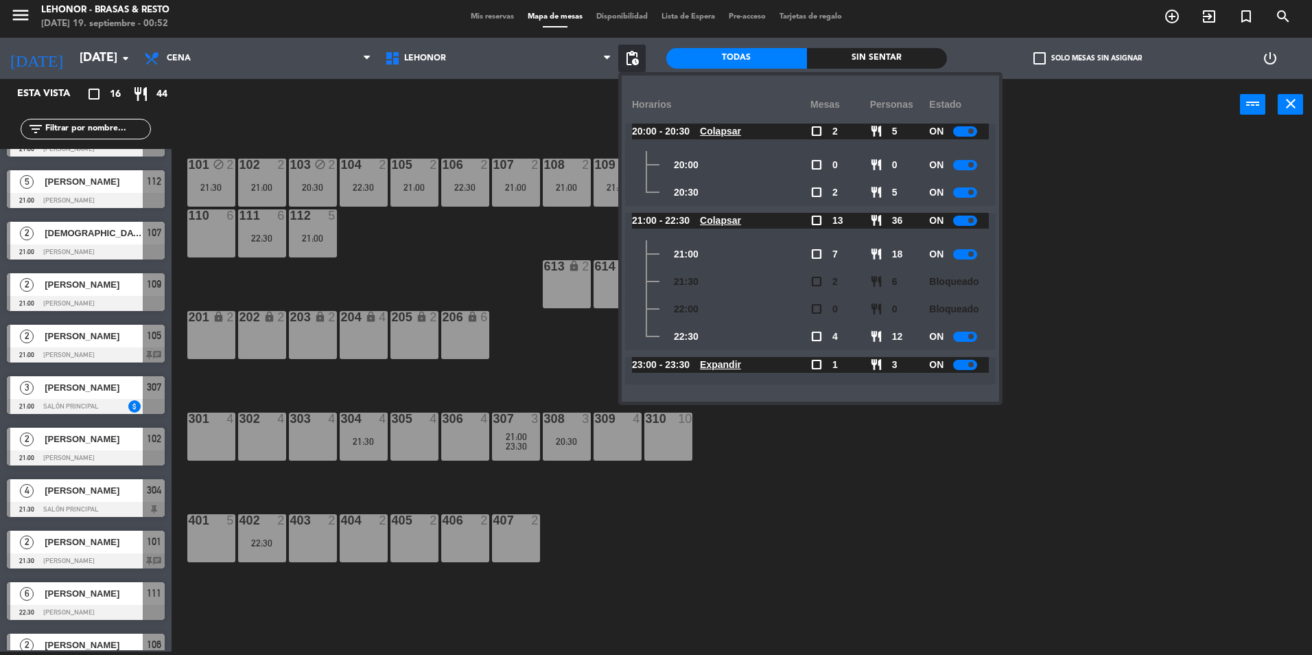
click at [756, 365] on div "23:00 - 23:30 Expandir" at bounding box center [721, 365] width 178 height 16
click at [741, 363] on u "Expandir" at bounding box center [720, 364] width 41 height 11
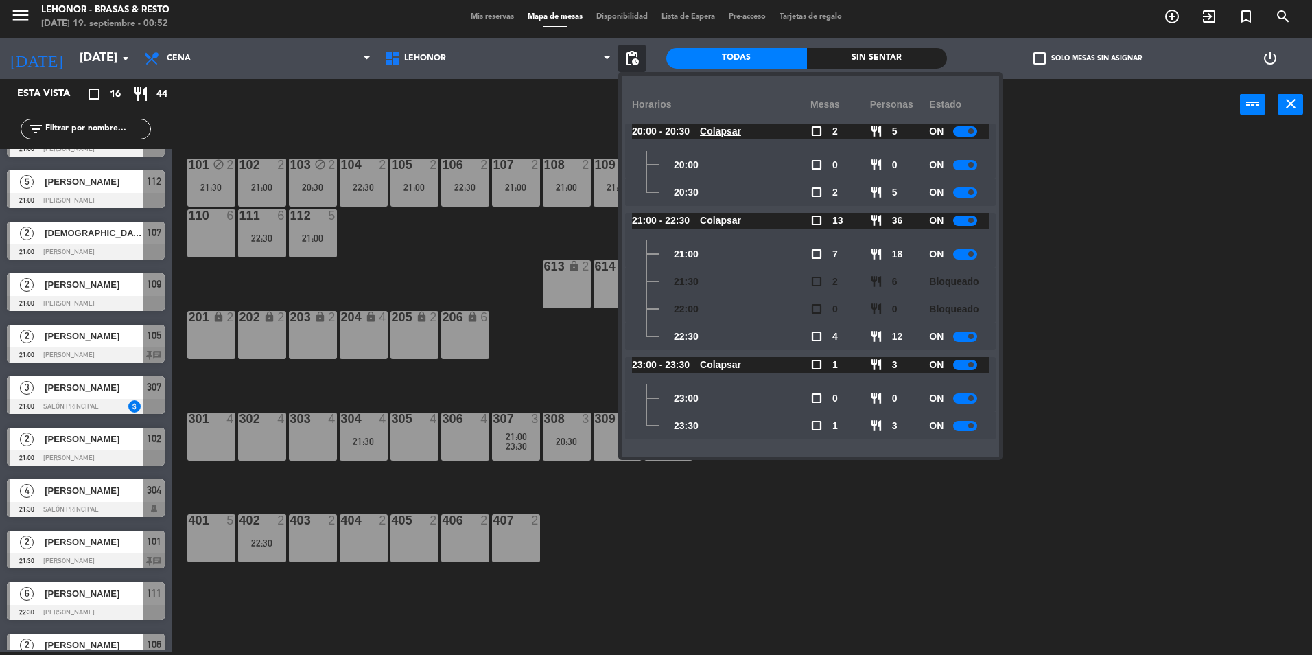
click at [1124, 262] on div "101 block 2 21:30 102 2 21:00 103 block 2 20:30 104 2 22:30 105 2 21:00 106 2 2…" at bounding box center [749, 394] width 1128 height 521
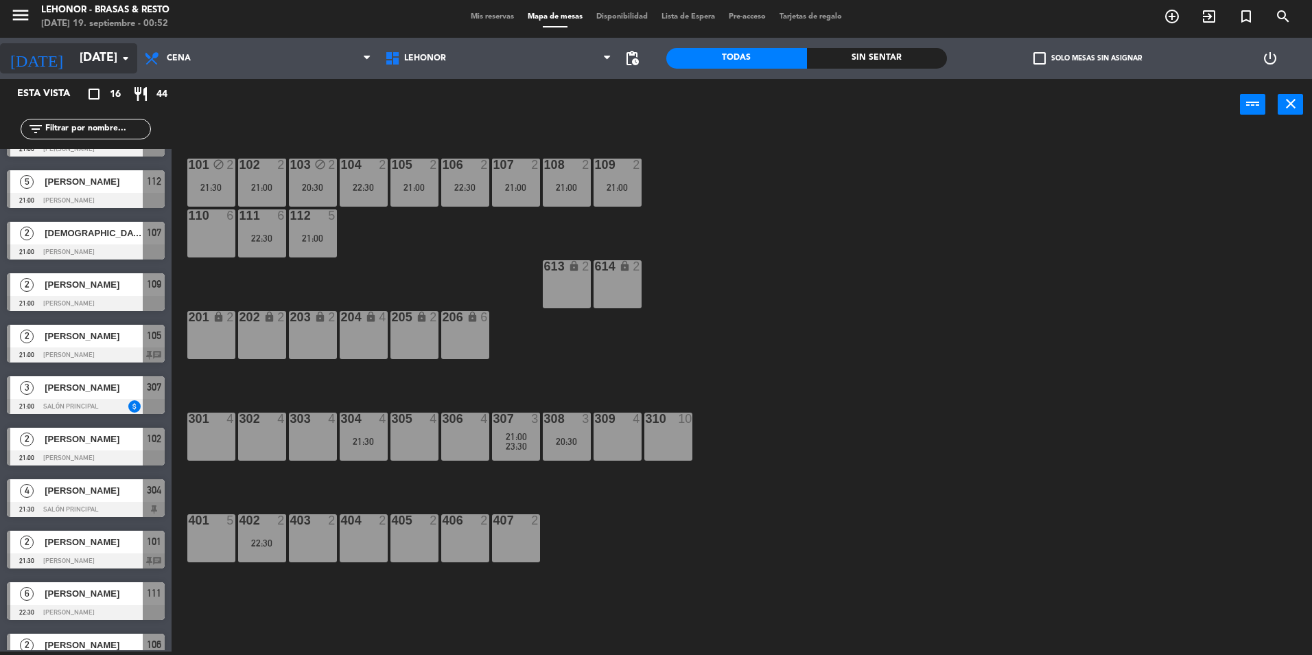
click at [128, 56] on icon "arrow_drop_down" at bounding box center [125, 58] width 16 height 16
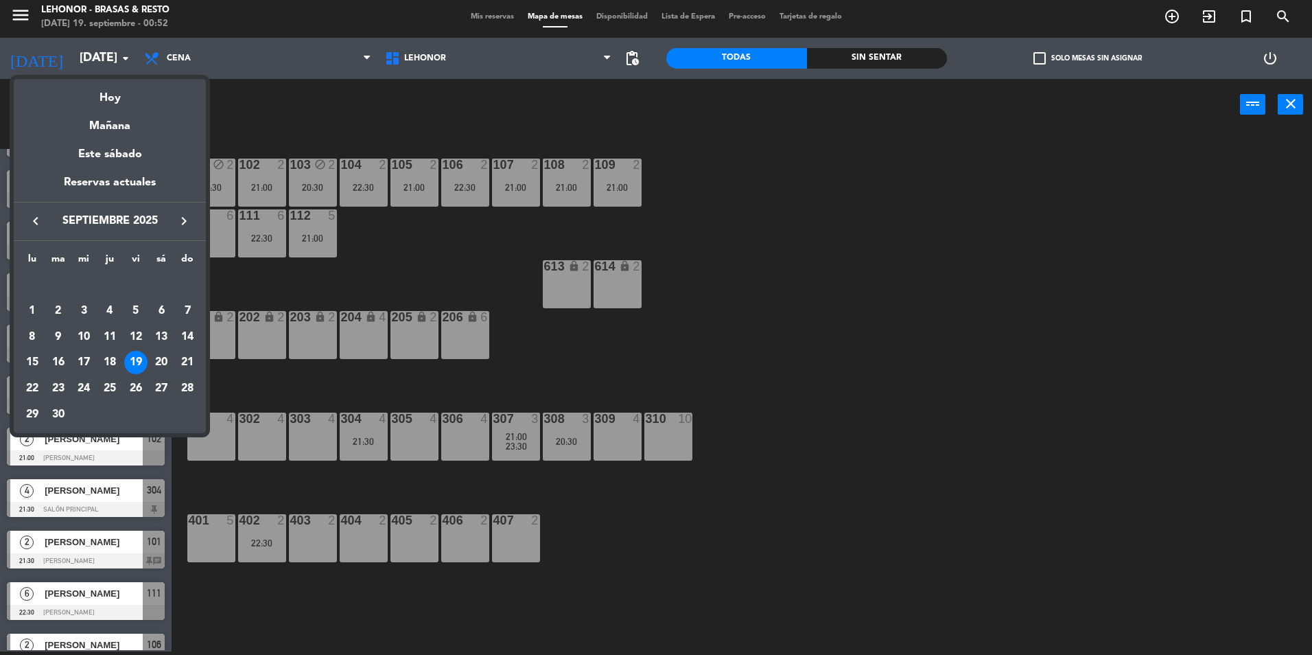
click at [156, 360] on div "20" at bounding box center [161, 362] width 23 height 23
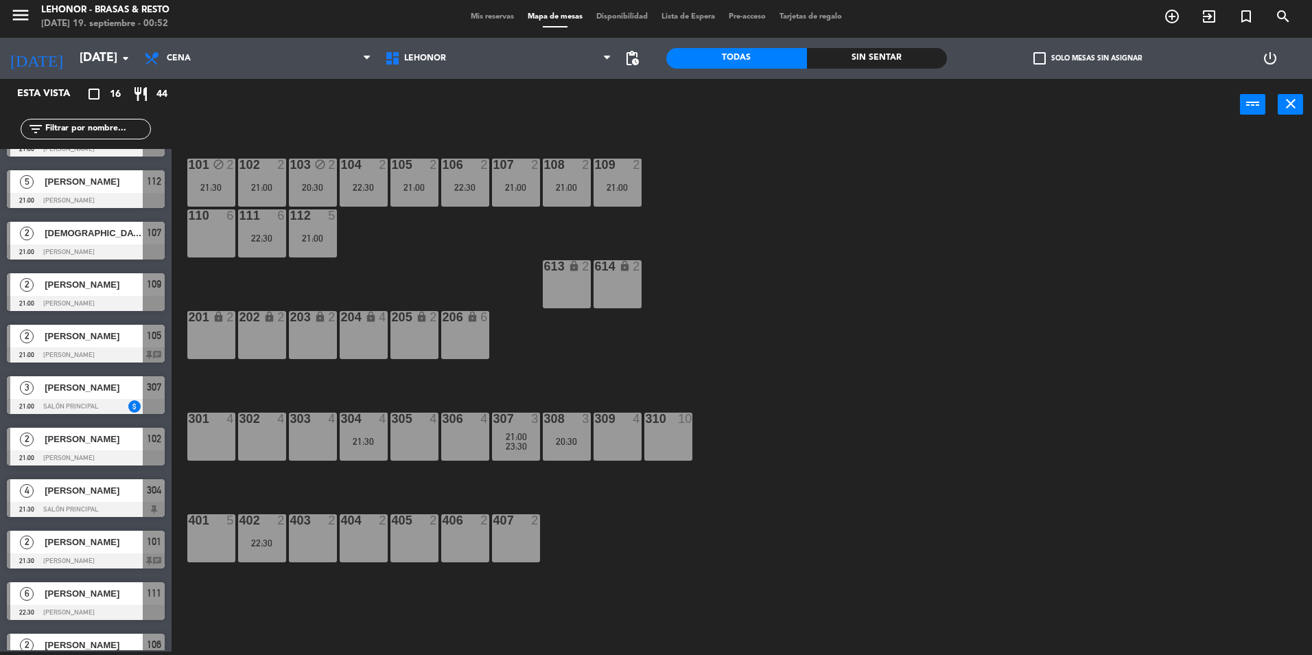
type input "[DATE]"
click at [469, 445] on span "23:00" at bounding box center [465, 446] width 21 height 11
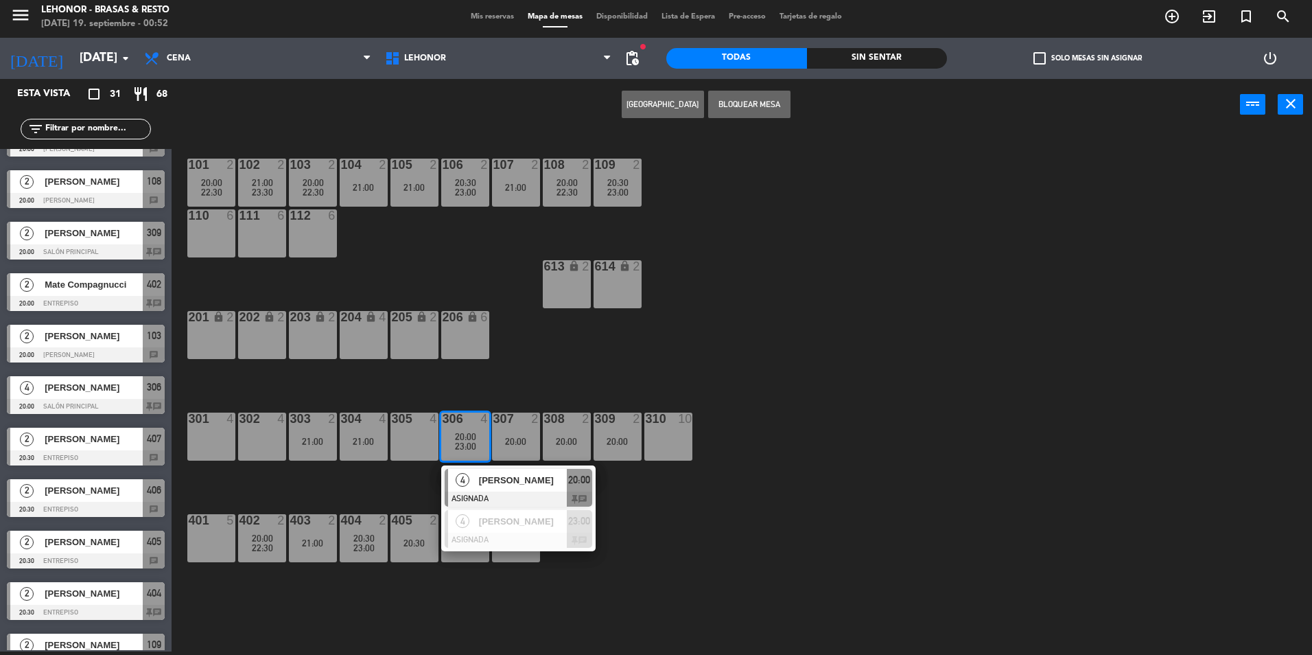
click at [854, 335] on div "101 2 20:00 22:30 102 2 21:00 23:30 103 2 20:00 22:30 104 2 21:00 105 2 21:00 1…" at bounding box center [749, 394] width 1128 height 521
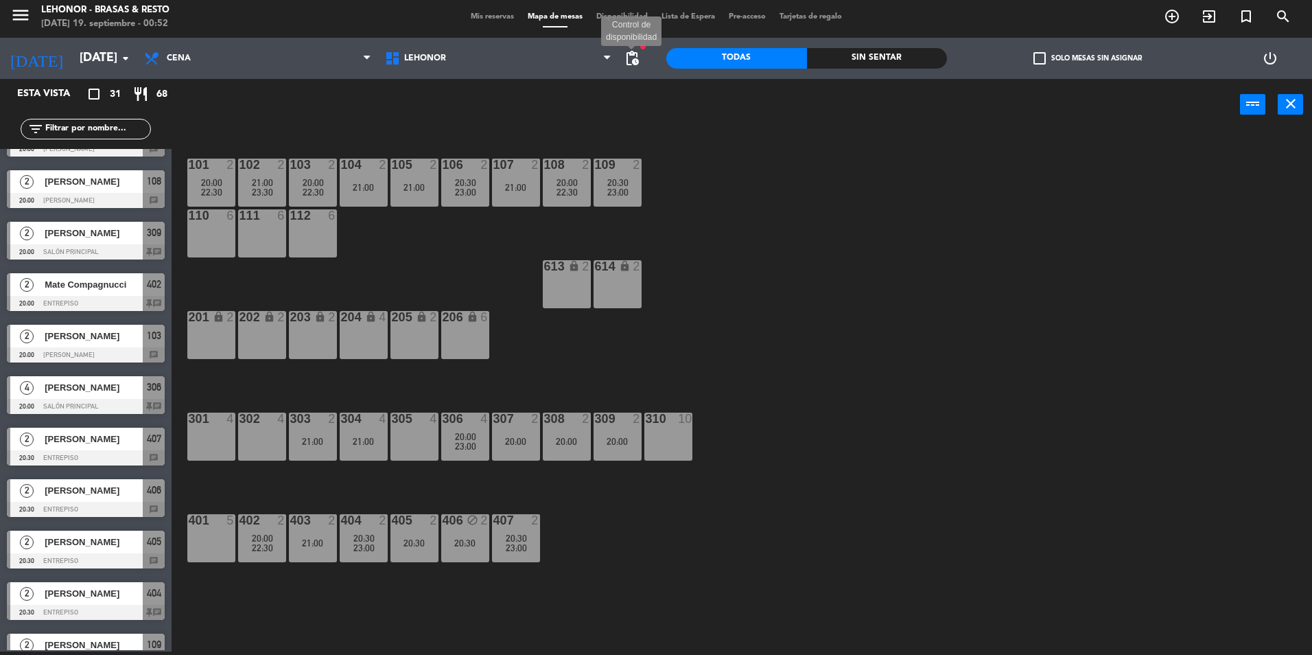
click at [638, 55] on span "pending_actions" at bounding box center [632, 58] width 16 height 16
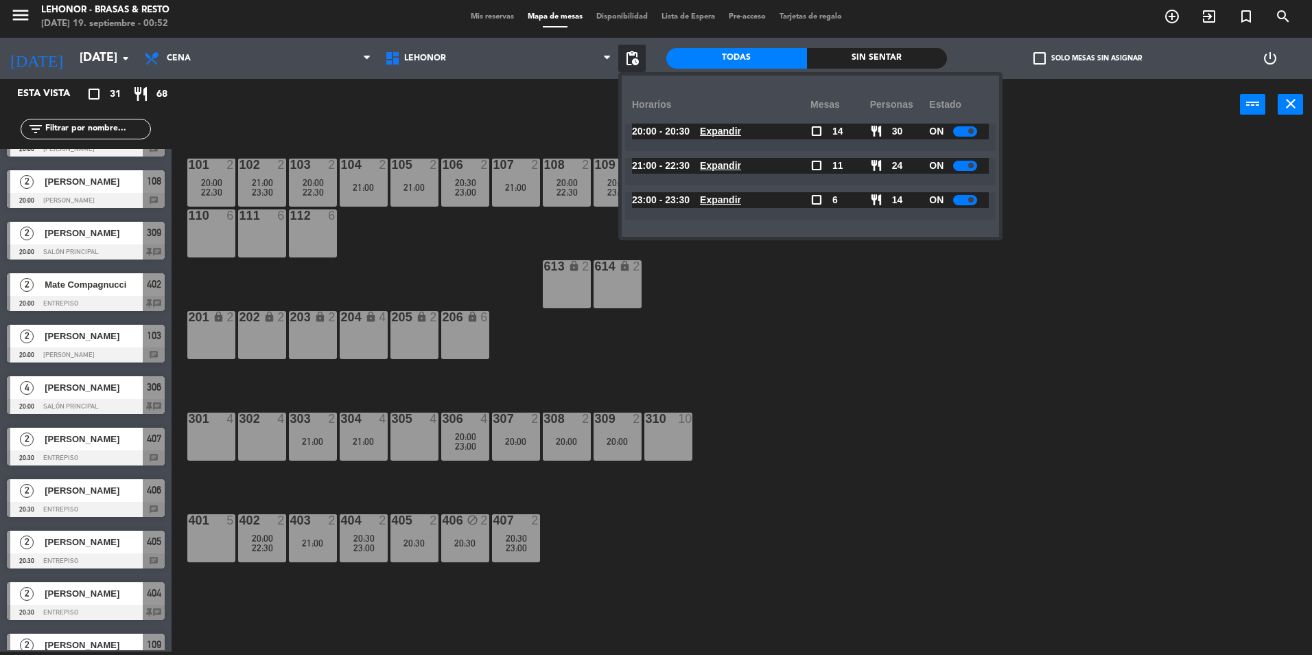
click at [729, 136] on u "Expandir" at bounding box center [720, 131] width 41 height 11
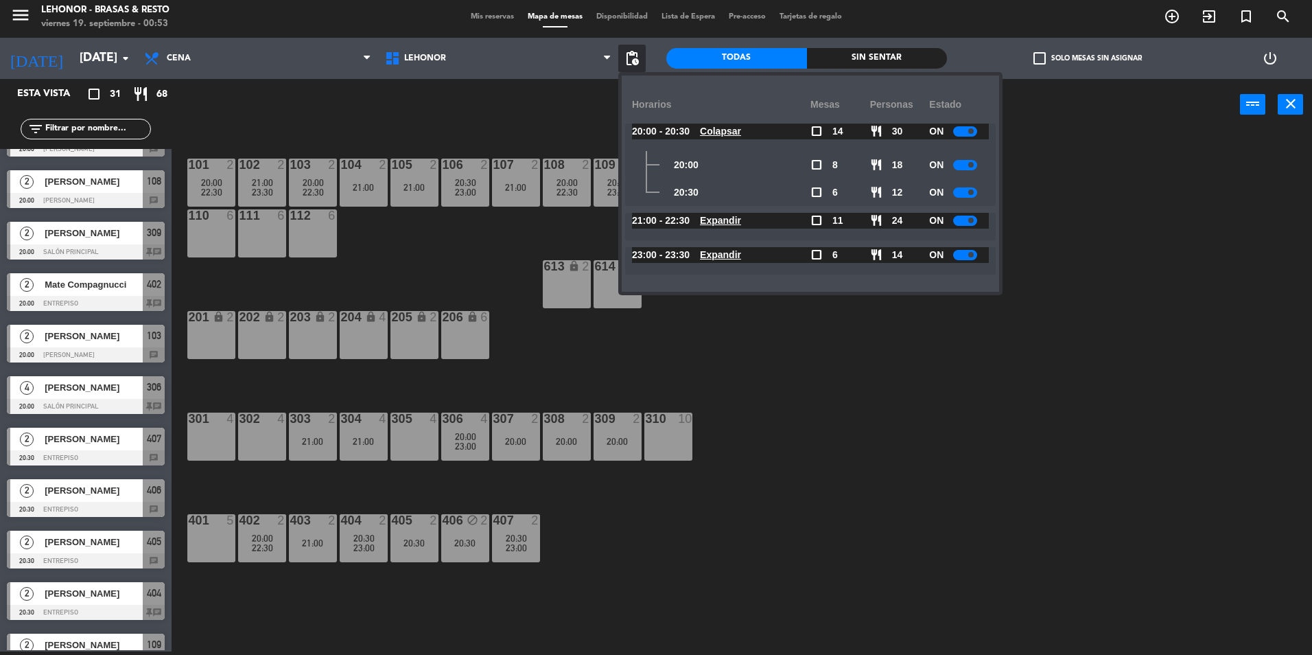
click at [741, 218] on u "Expandir" at bounding box center [720, 220] width 41 height 11
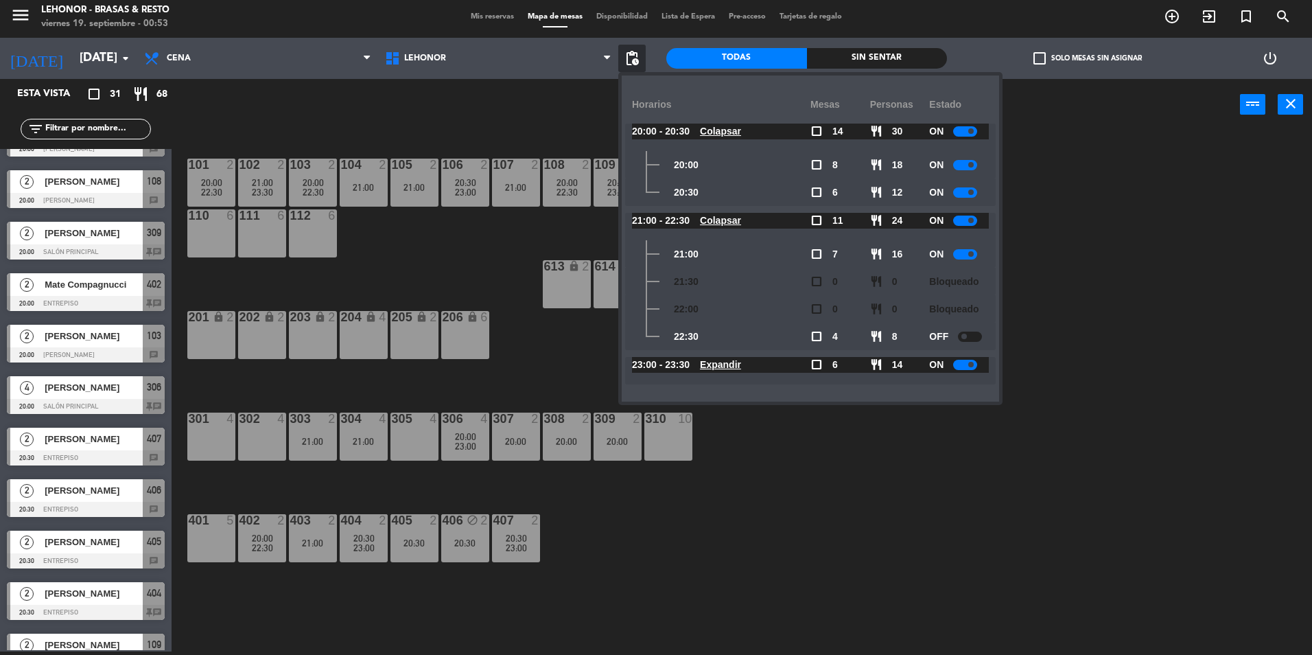
click at [741, 365] on u "Expandir" at bounding box center [720, 364] width 41 height 11
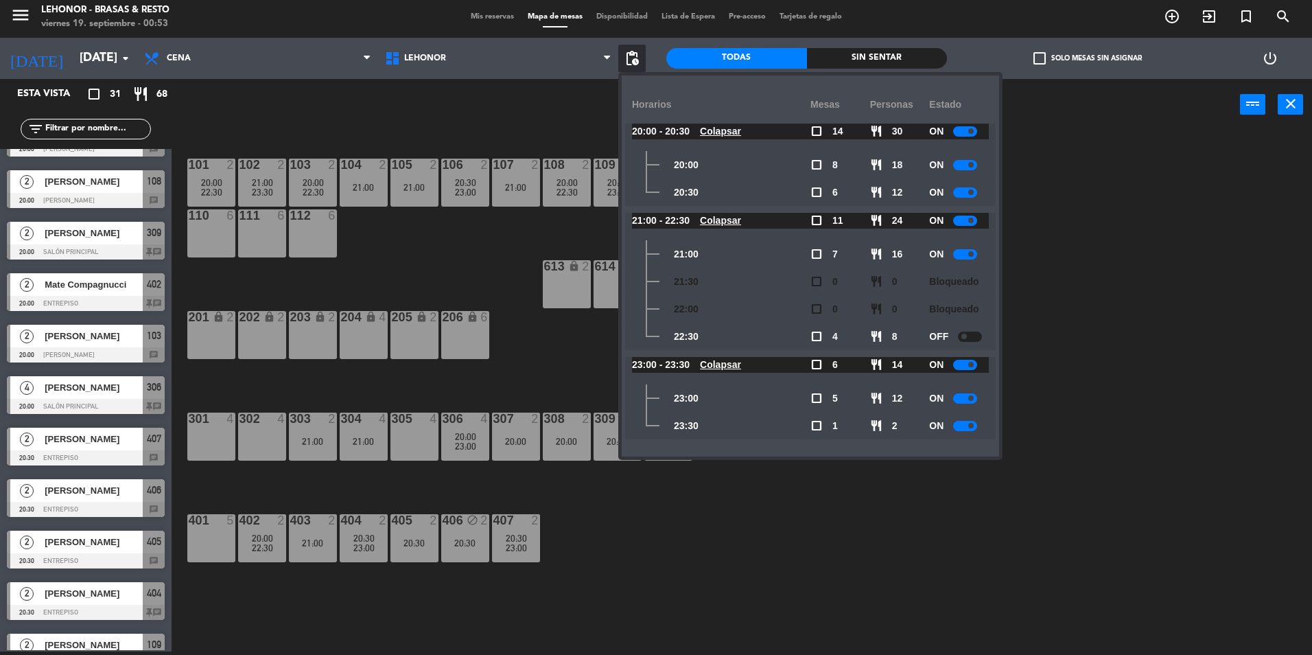
click at [1178, 161] on div "101 2 20:00 22:30 102 2 21:00 23:30 103 2 20:00 22:30 104 2 21:00 105 2 21:00 1…" at bounding box center [749, 394] width 1128 height 521
